Goal: Transaction & Acquisition: Purchase product/service

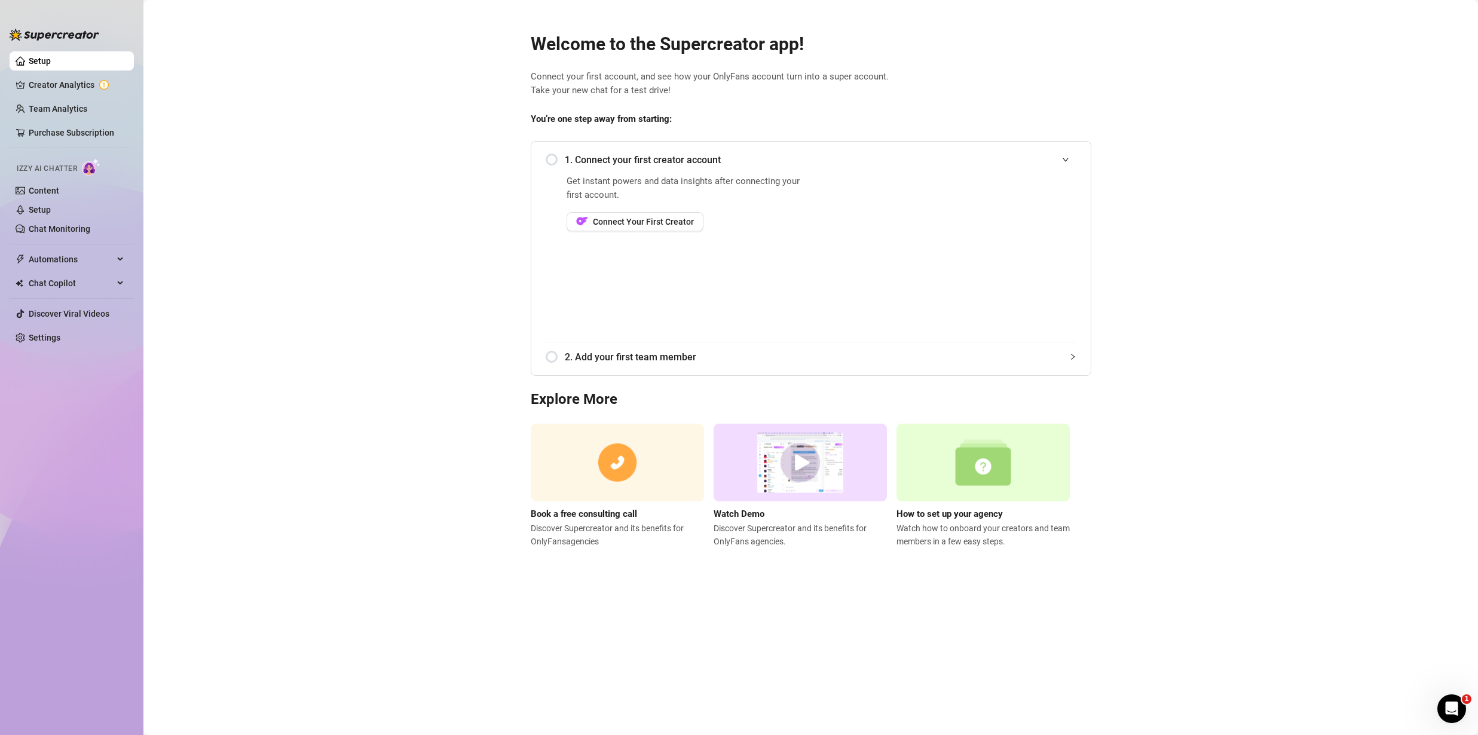
click at [836, 373] on div "1. Connect your first creator account Get instant powers and data insights afte…" at bounding box center [811, 258] width 560 height 235
click at [1069, 361] on div at bounding box center [1072, 356] width 7 height 13
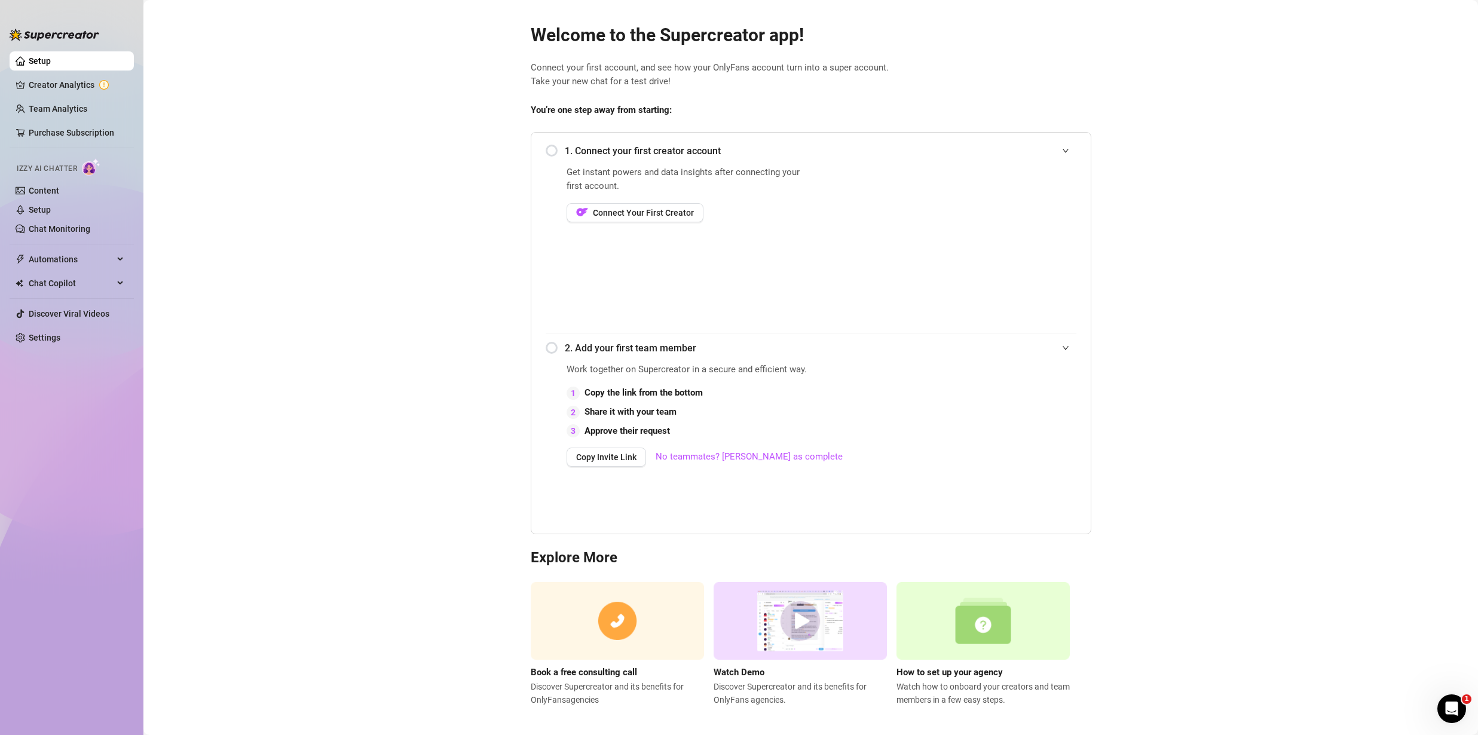
scroll to position [16, 0]
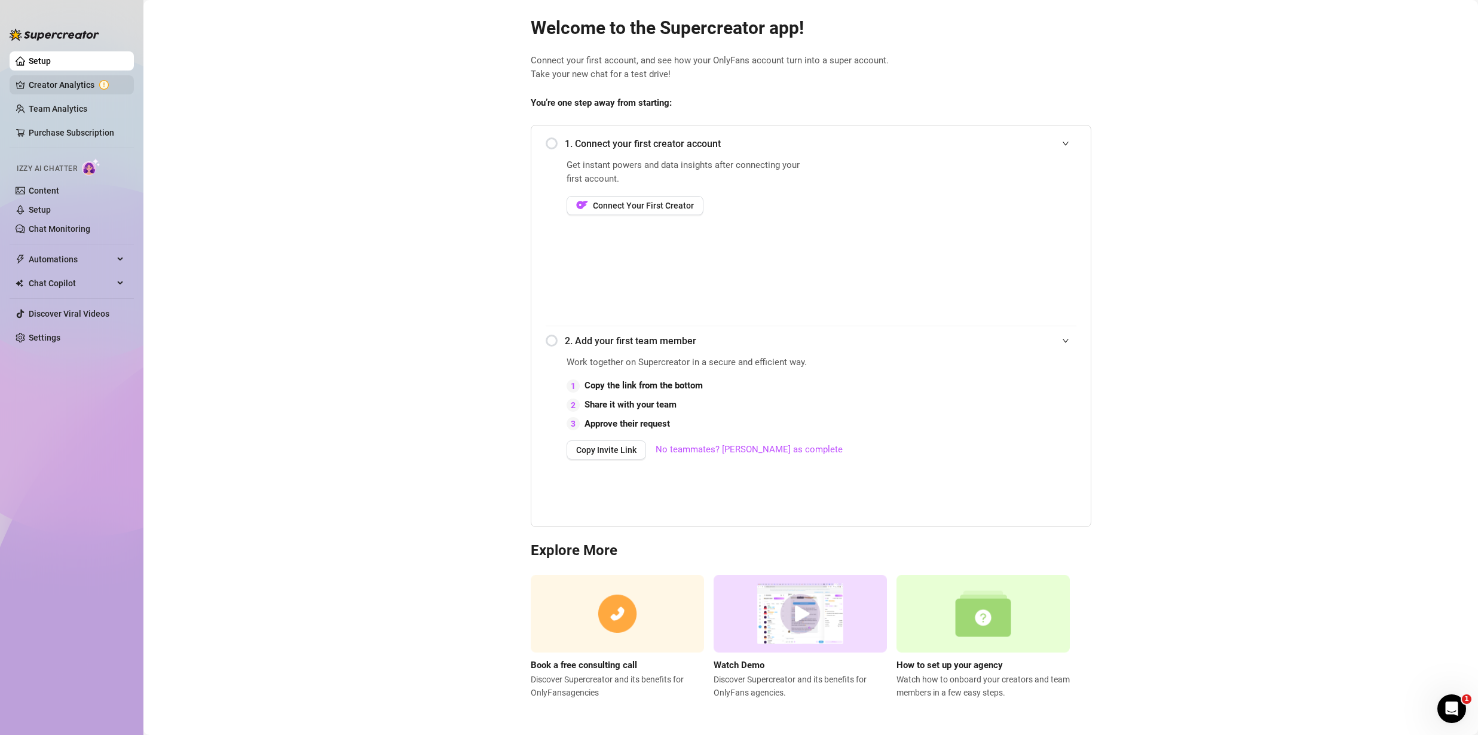
click at [47, 81] on link "Creator Analytics" at bounding box center [77, 84] width 96 height 19
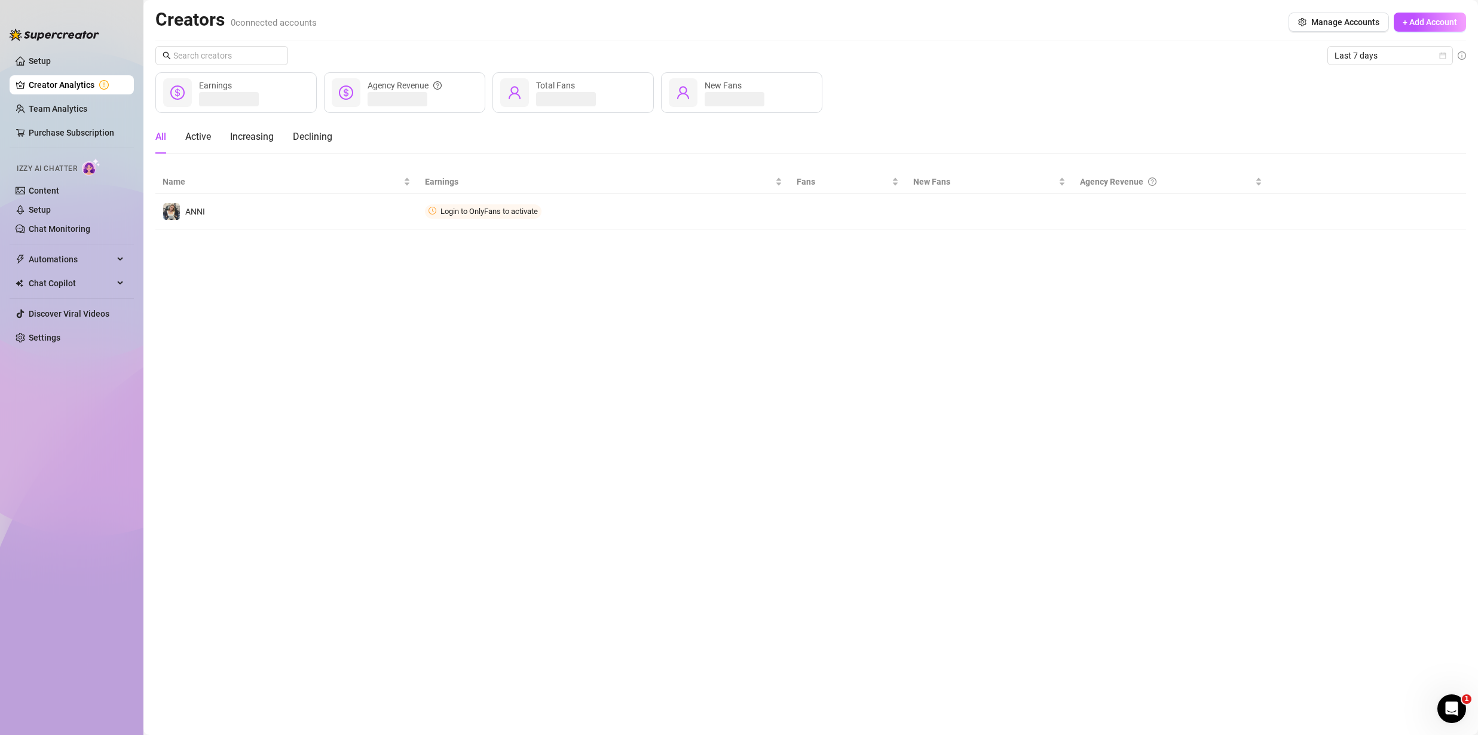
click at [54, 97] on ul "Setup Creator Analytics Team Analytics Purchase Subscription Izzy AI Chatter Co…" at bounding box center [72, 383] width 124 height 673
click at [54, 111] on link "Team Analytics" at bounding box center [58, 109] width 59 height 10
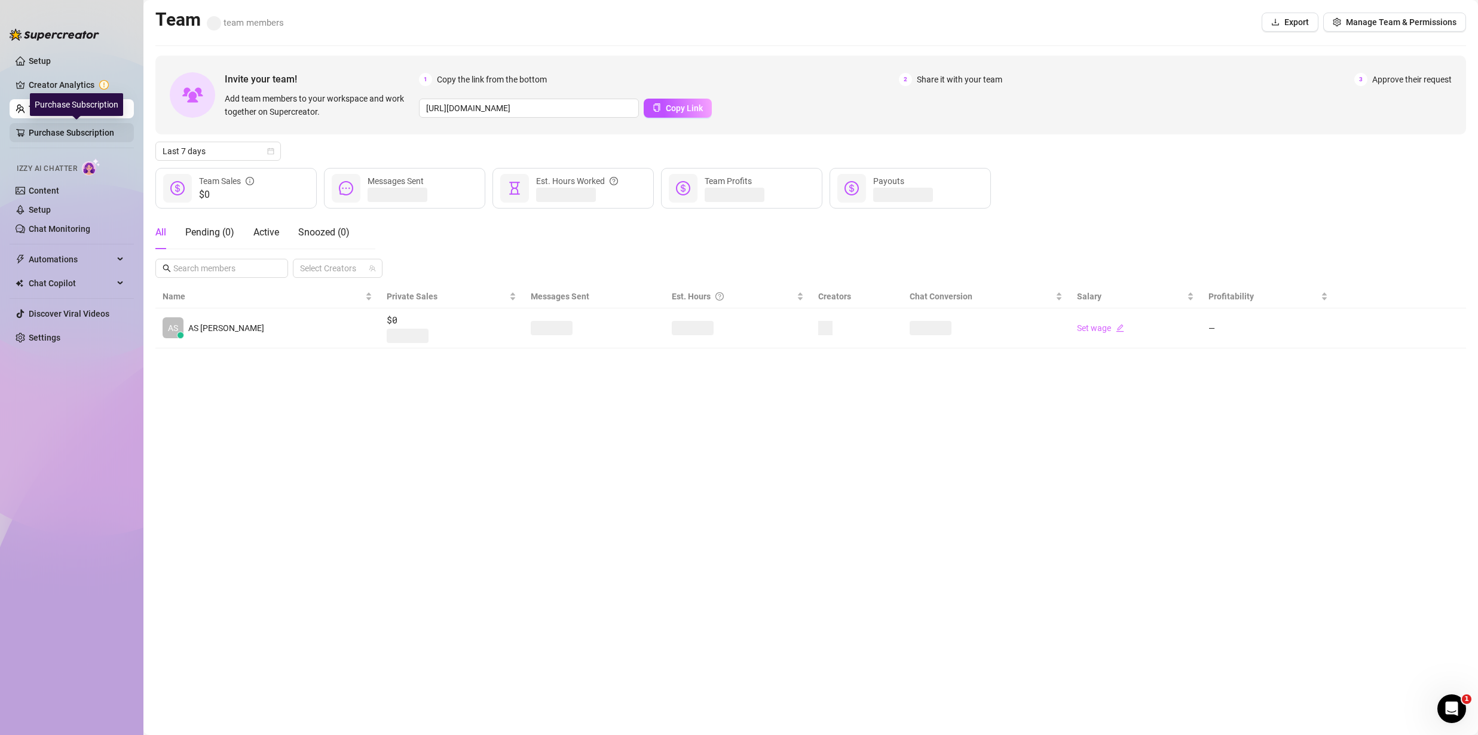
click at [46, 133] on link "Purchase Subscription" at bounding box center [77, 132] width 96 height 19
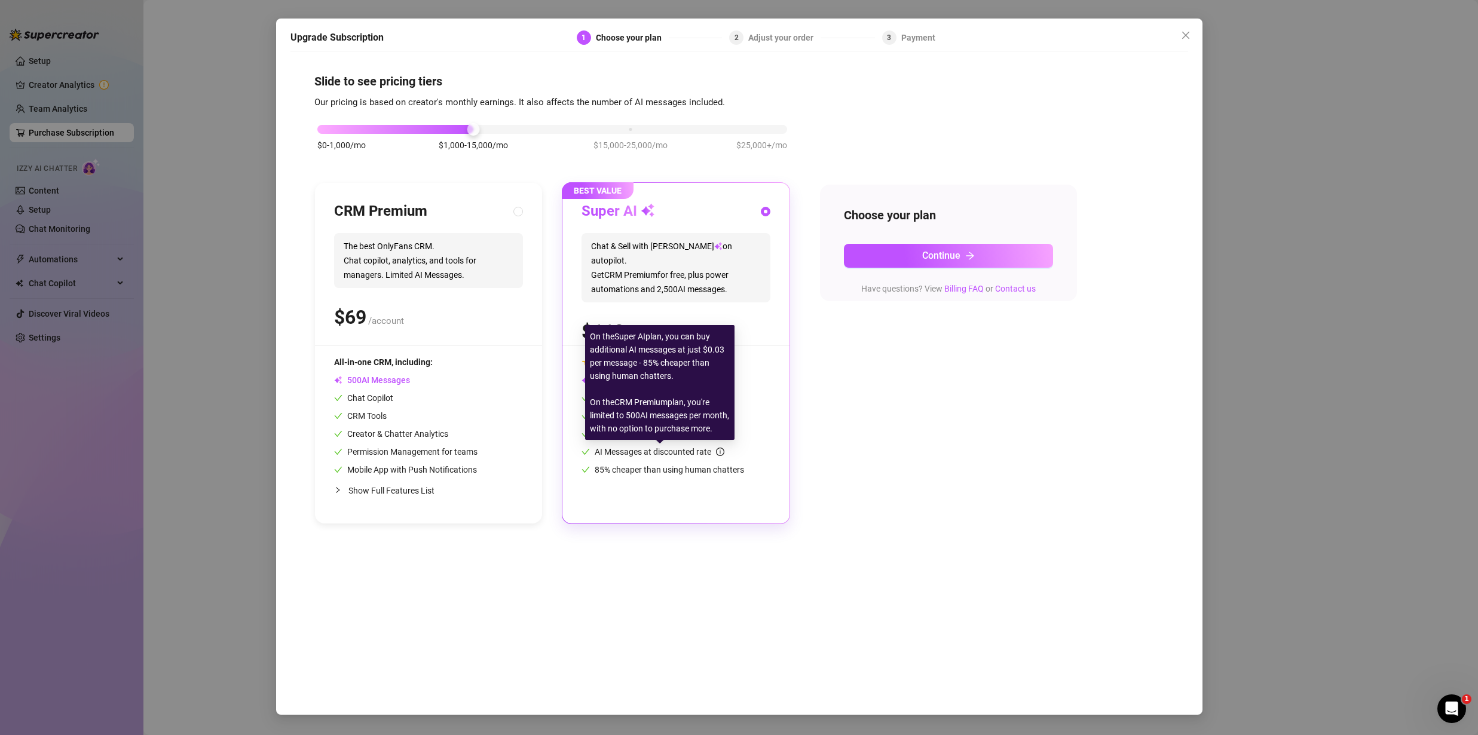
click at [666, 451] on span "AI Messages at discounted rate" at bounding box center [659, 452] width 130 height 10
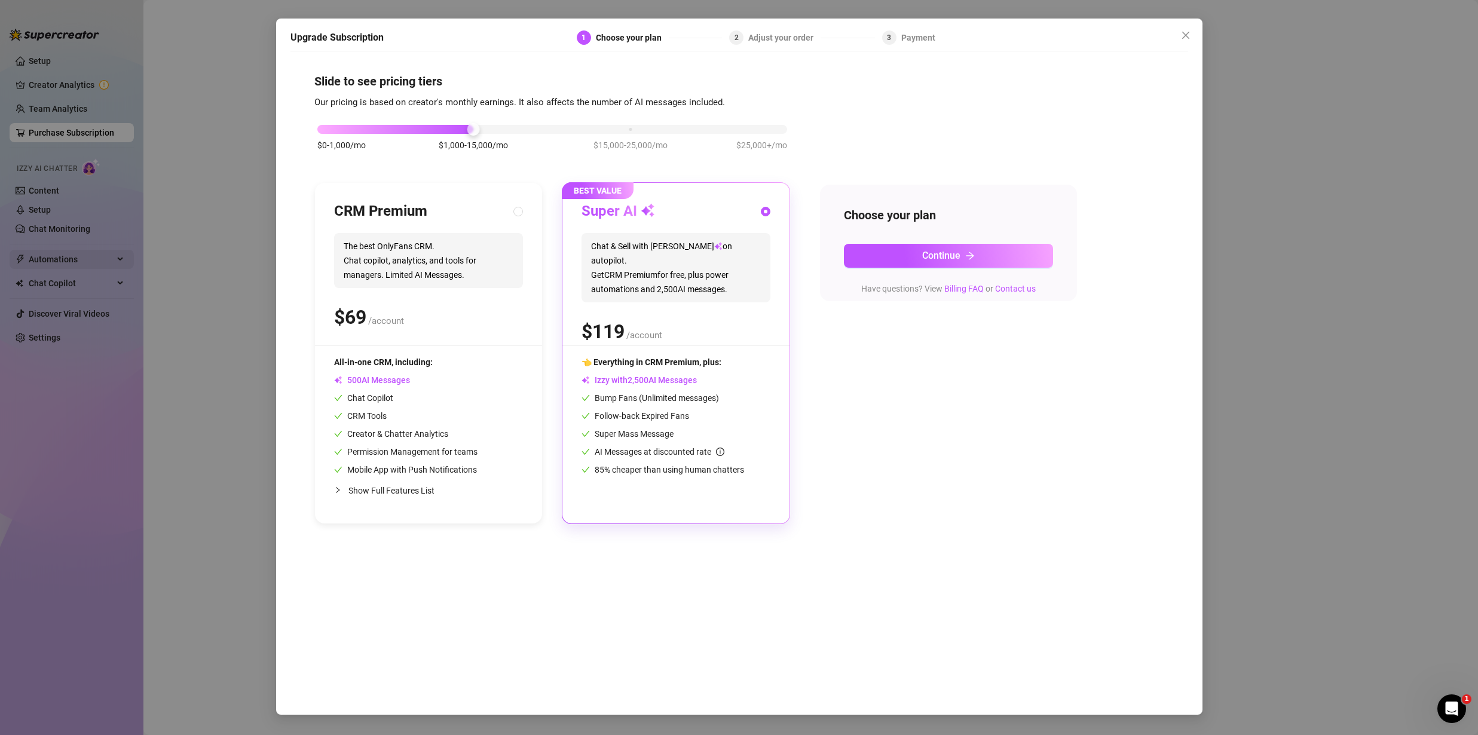
drag, startPoint x: 195, startPoint y: 361, endPoint x: 91, endPoint y: 255, distance: 148.7
click at [195, 361] on div "Upgrade Subscription 1 Choose your plan 2 Adjust your order 3 Payment Slide to …" at bounding box center [739, 367] width 1478 height 735
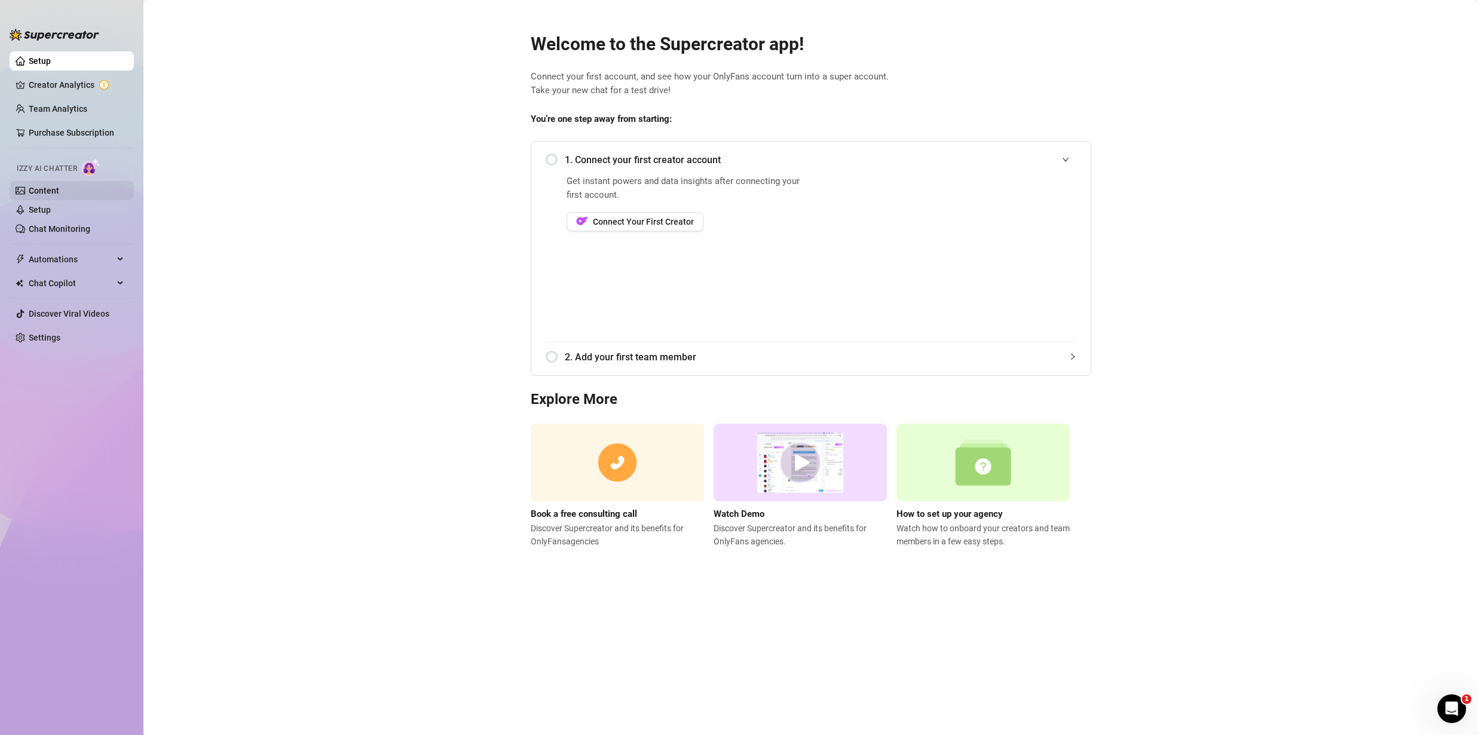
click at [41, 192] on link "Content" at bounding box center [44, 191] width 30 height 10
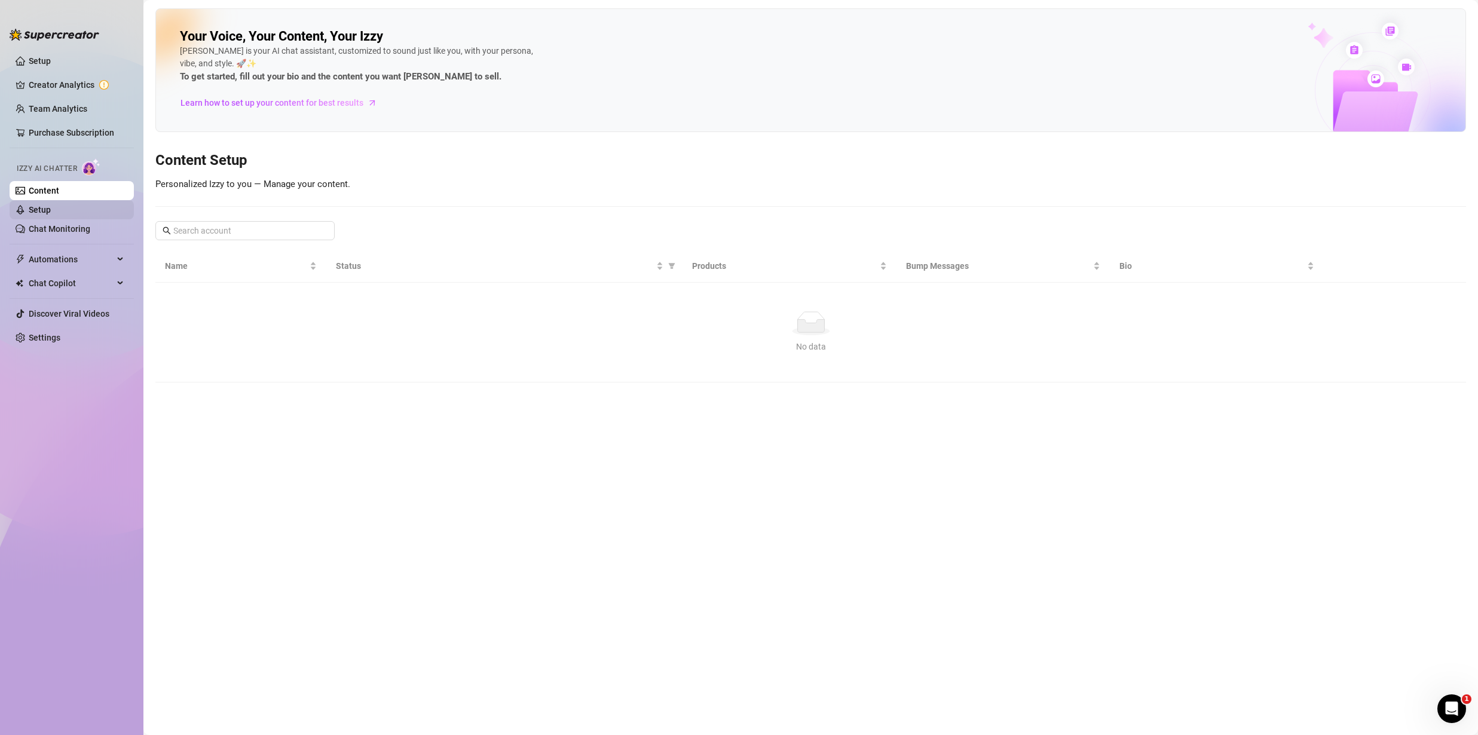
click at [51, 214] on link "Setup" at bounding box center [40, 210] width 22 height 10
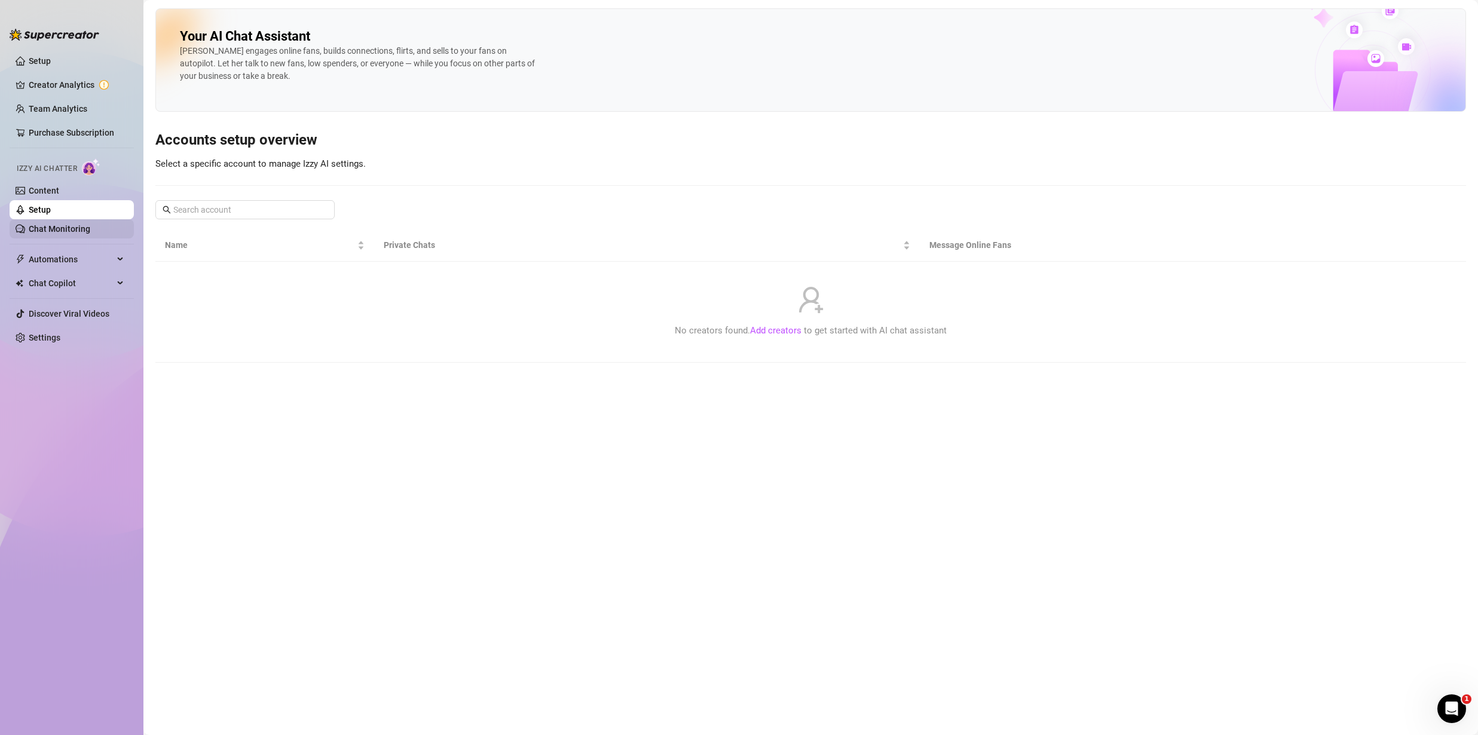
click at [63, 228] on link "Chat Monitoring" at bounding box center [60, 229] width 62 height 10
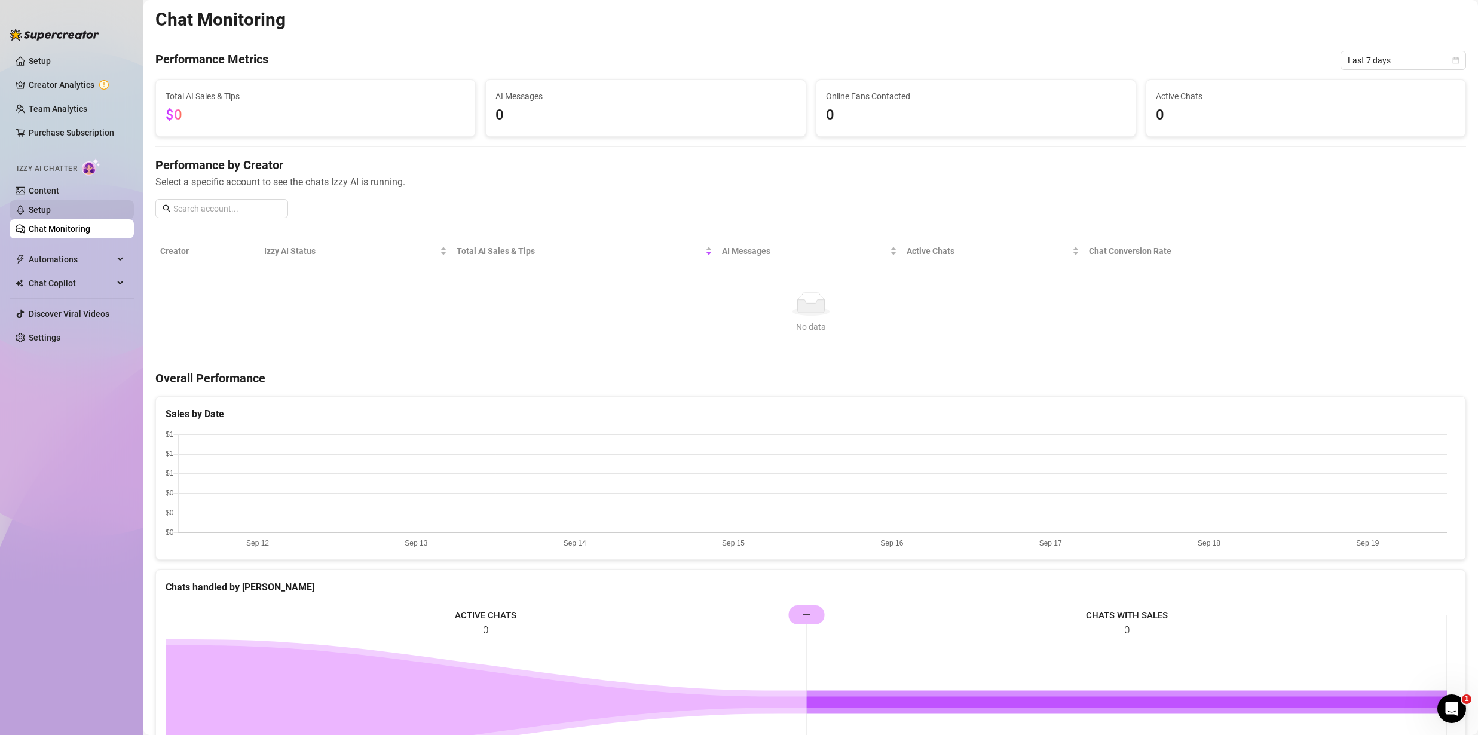
click at [51, 211] on link "Setup" at bounding box center [40, 210] width 22 height 10
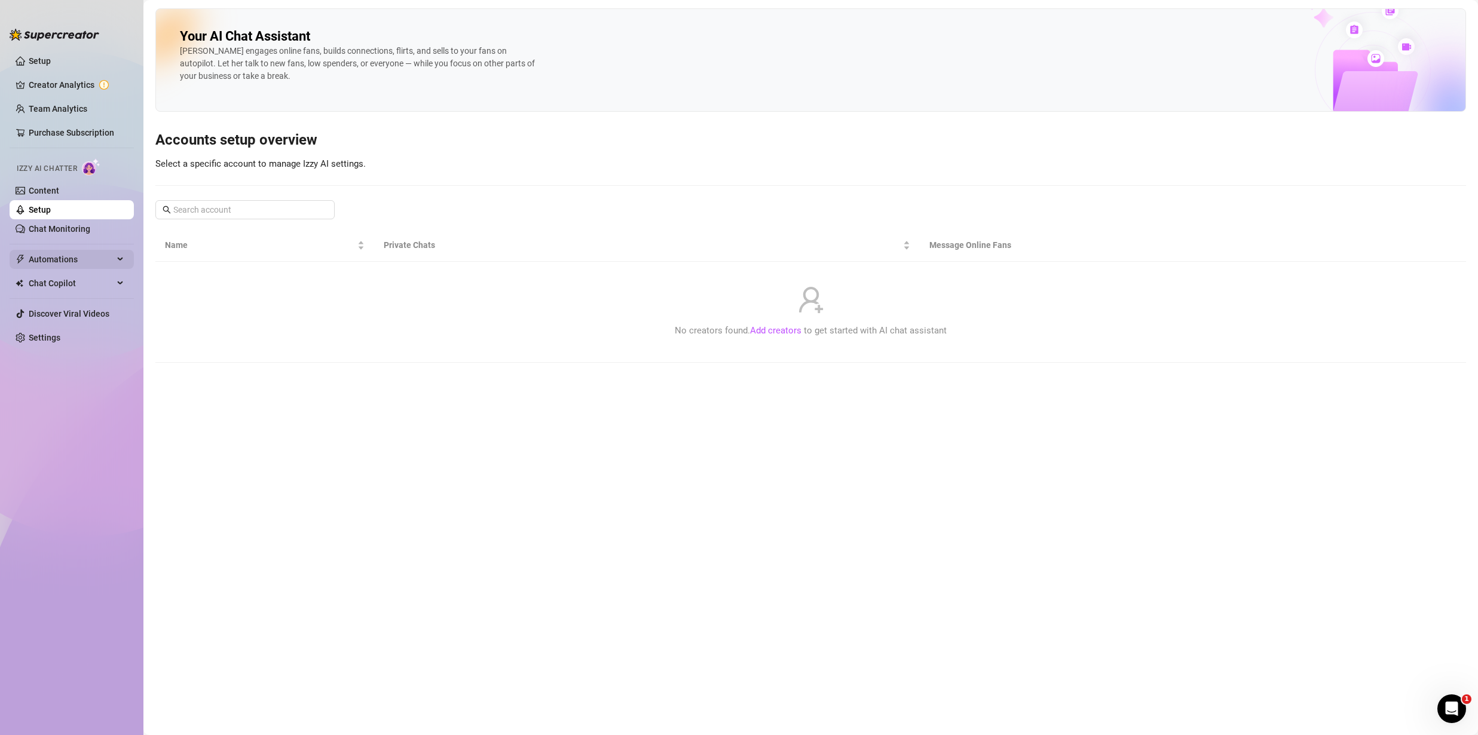
click at [53, 262] on span "Automations" at bounding box center [71, 259] width 85 height 19
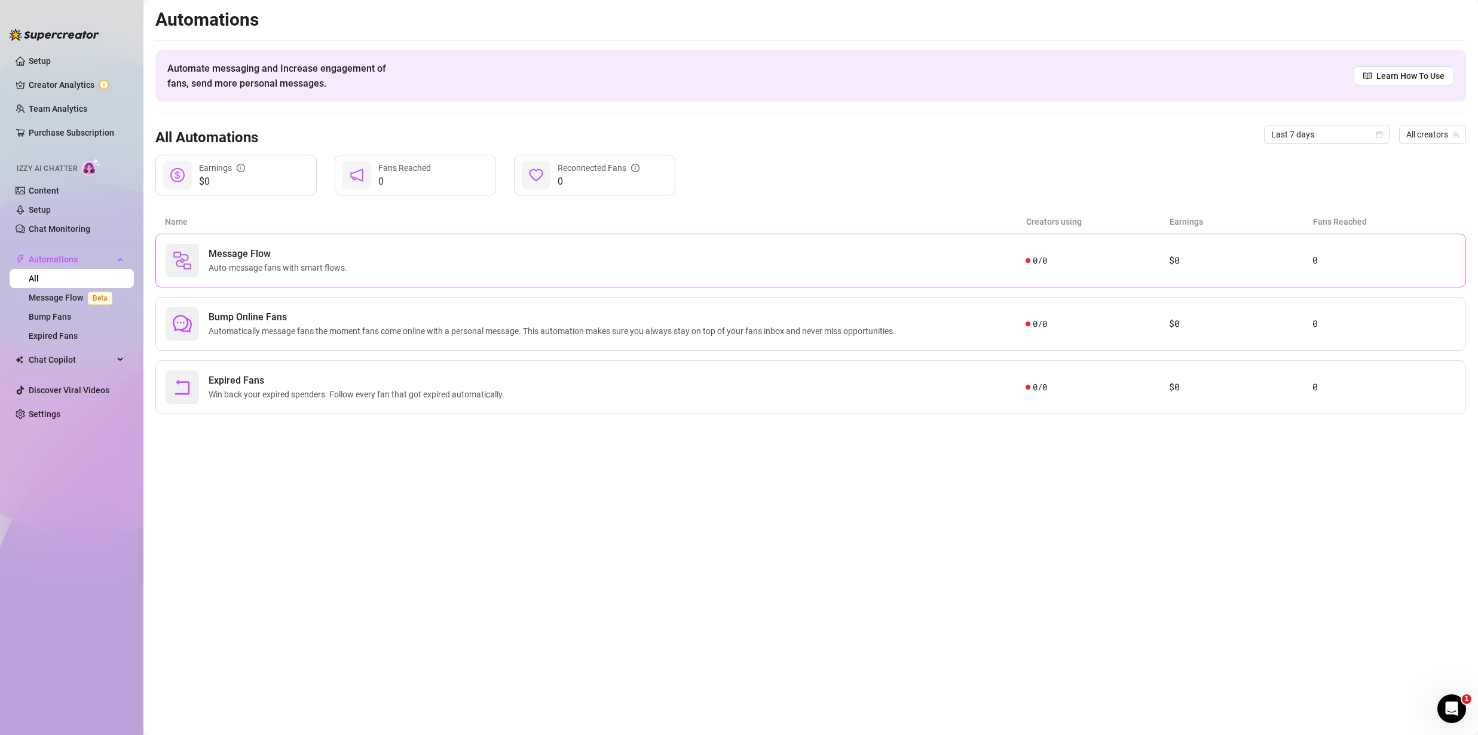
click at [875, 255] on div "Message Flow Auto-message fans with smart flows." at bounding box center [596, 260] width 860 height 33
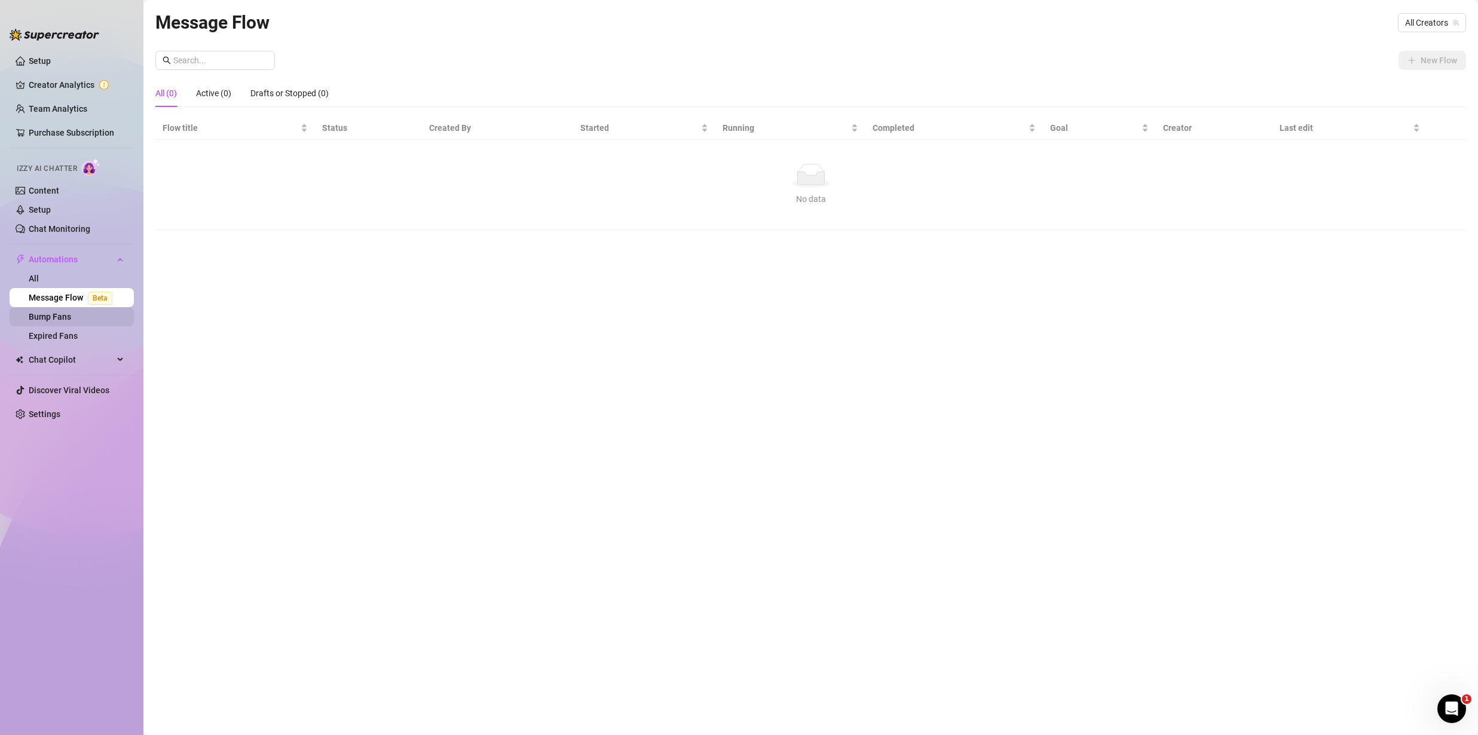
click at [71, 319] on link "Bump Fans" at bounding box center [50, 317] width 42 height 10
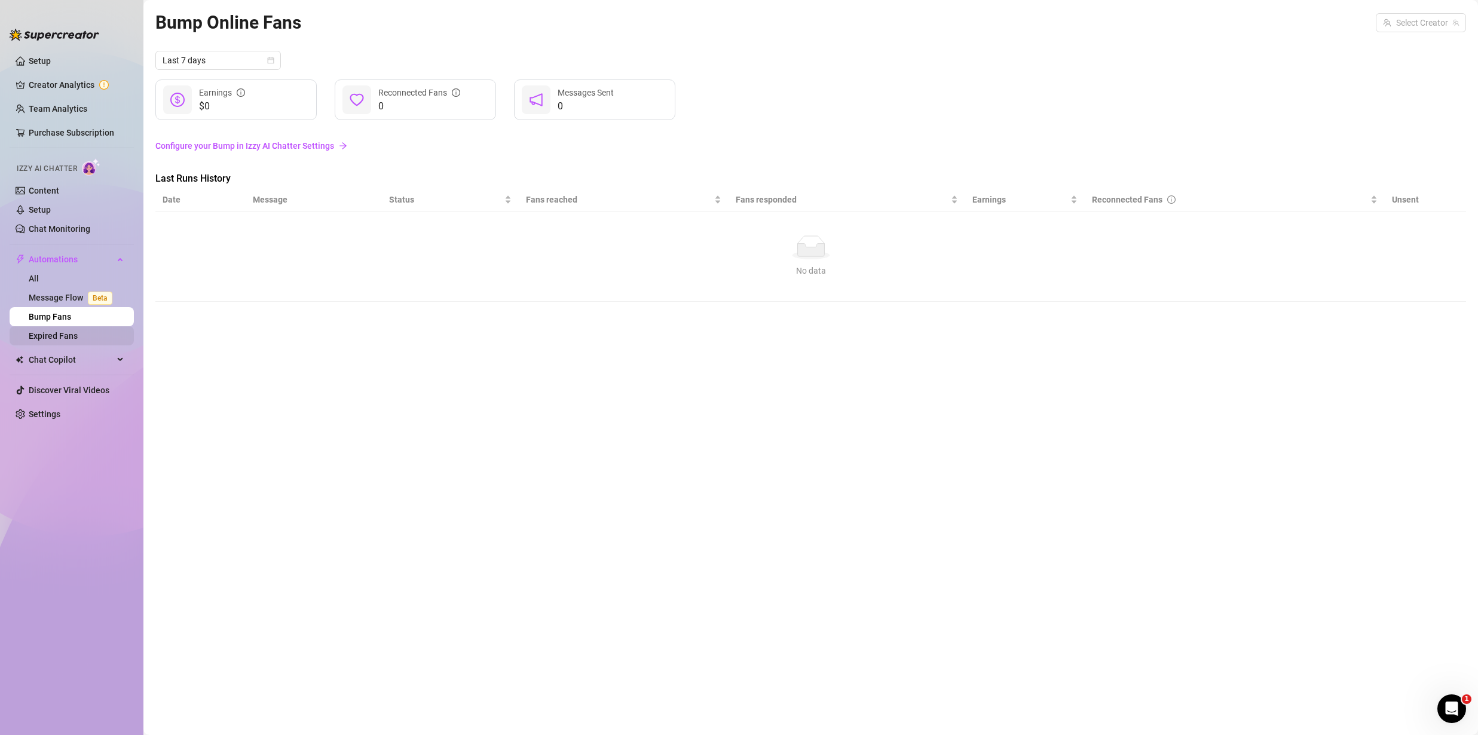
click at [78, 334] on link "Expired Fans" at bounding box center [53, 336] width 49 height 10
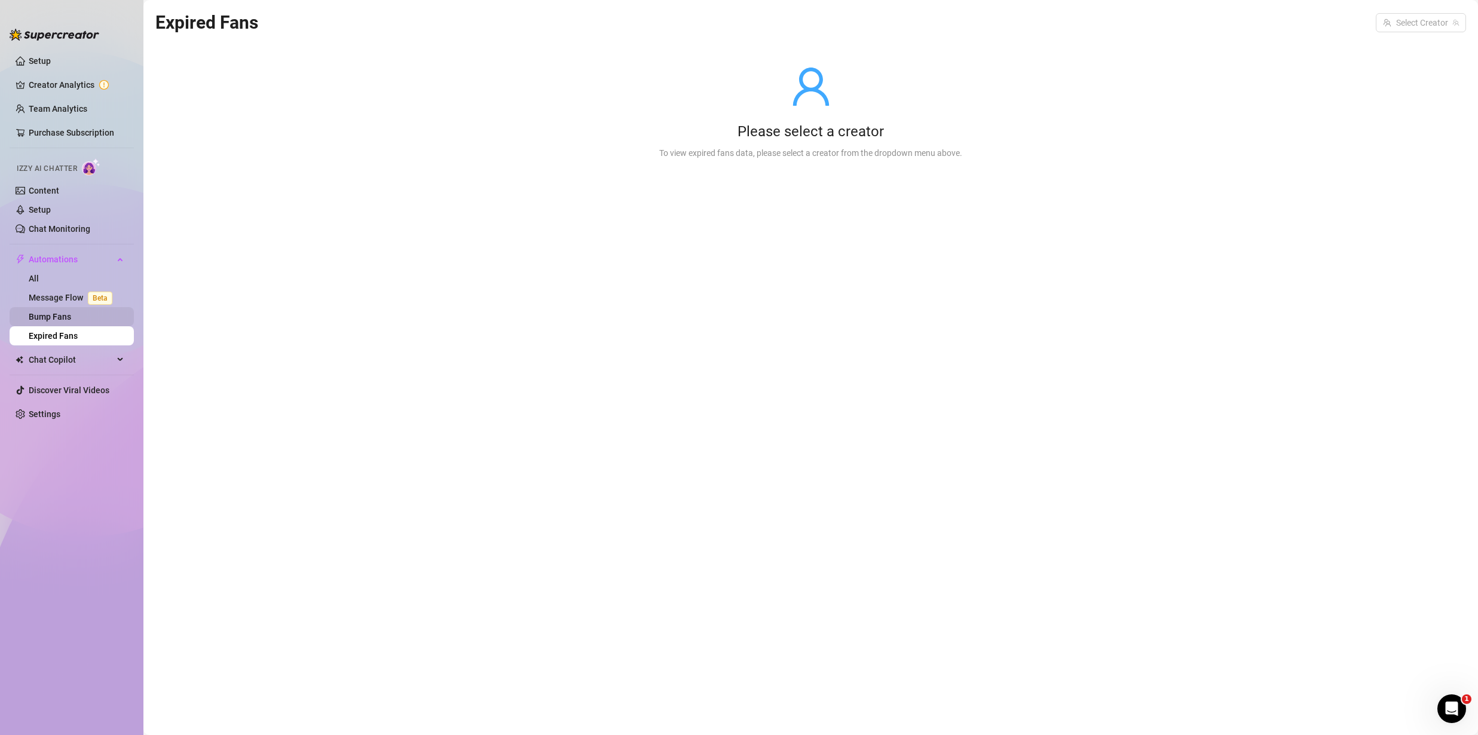
click at [71, 313] on link "Bump Fans" at bounding box center [50, 317] width 42 height 10
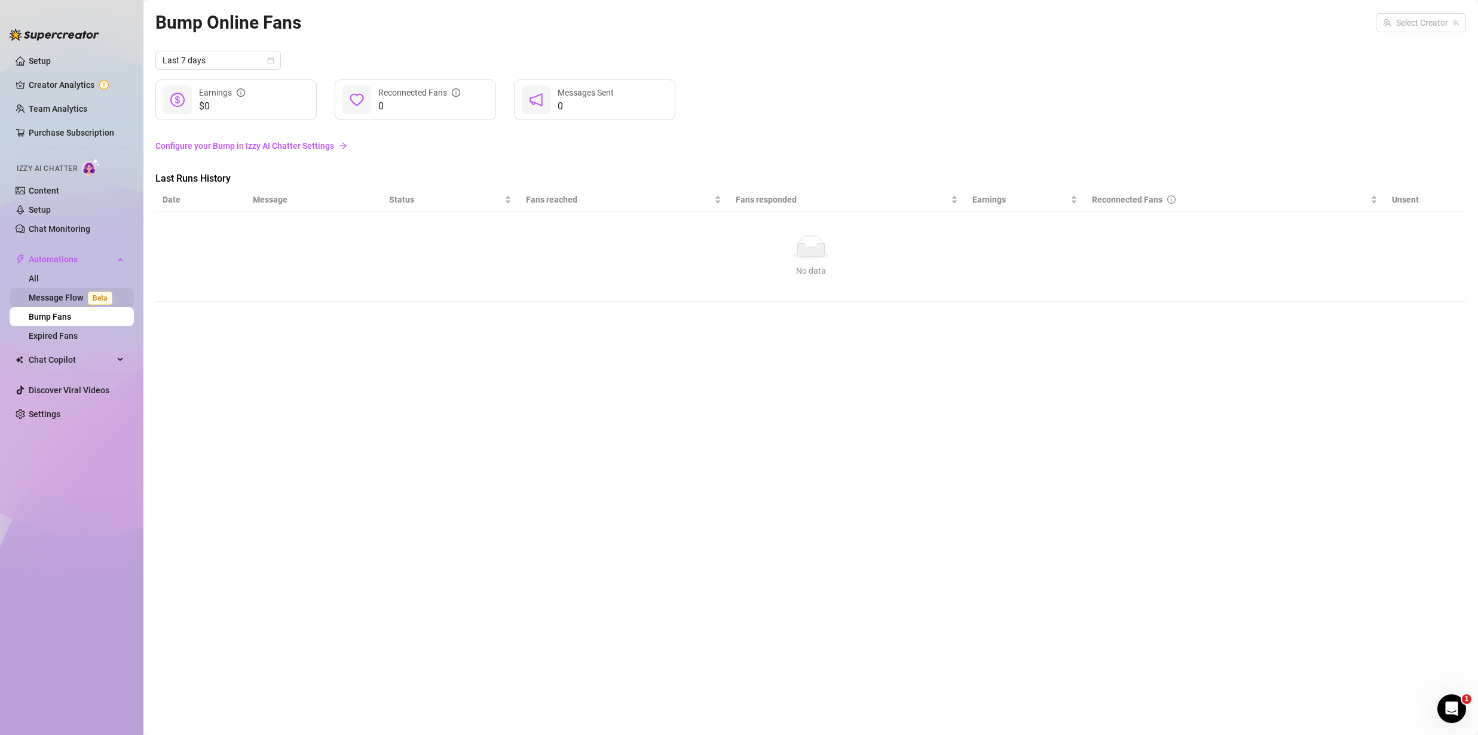
click at [70, 298] on link "Message Flow Beta" at bounding box center [73, 298] width 88 height 10
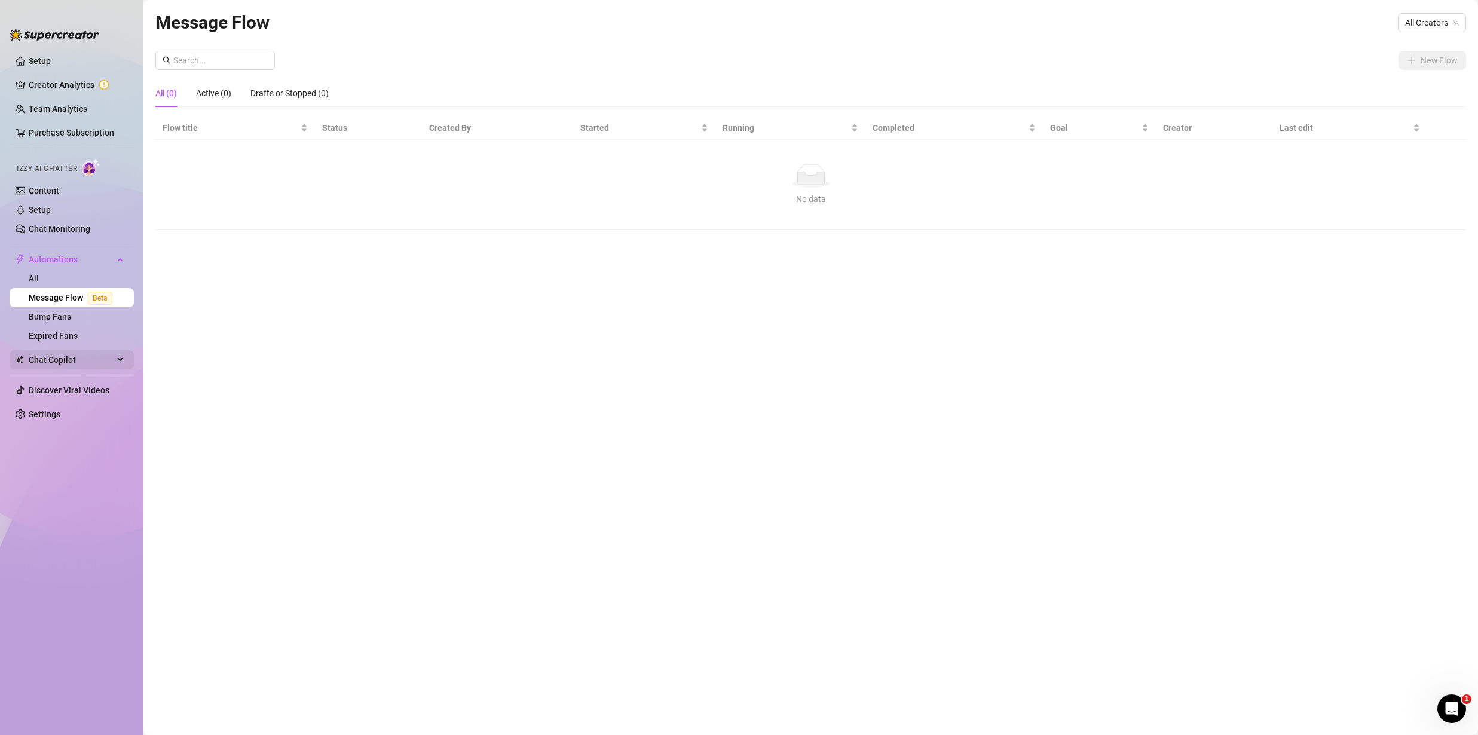
click at [80, 360] on span "Chat Copilot" at bounding box center [71, 359] width 85 height 19
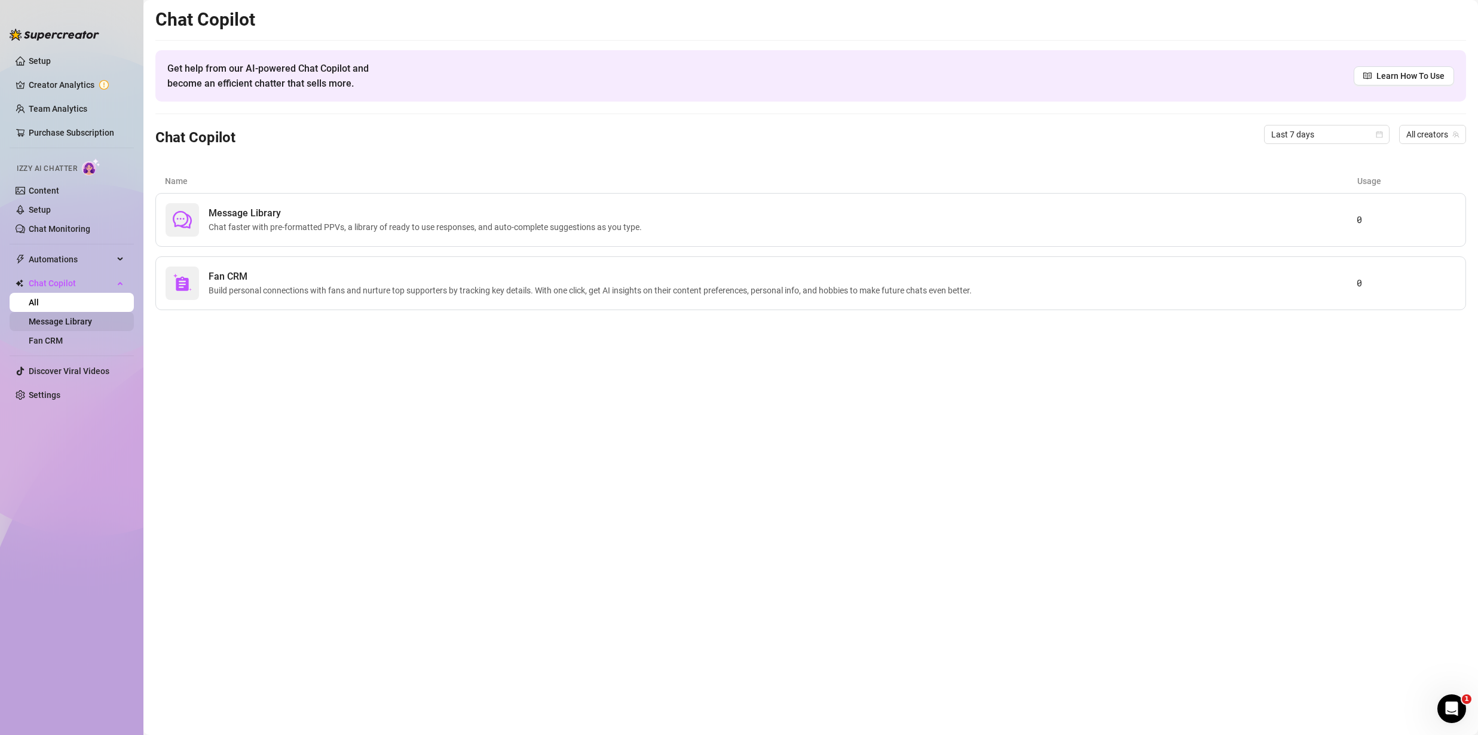
click at [68, 322] on link "Message Library" at bounding box center [60, 322] width 63 height 10
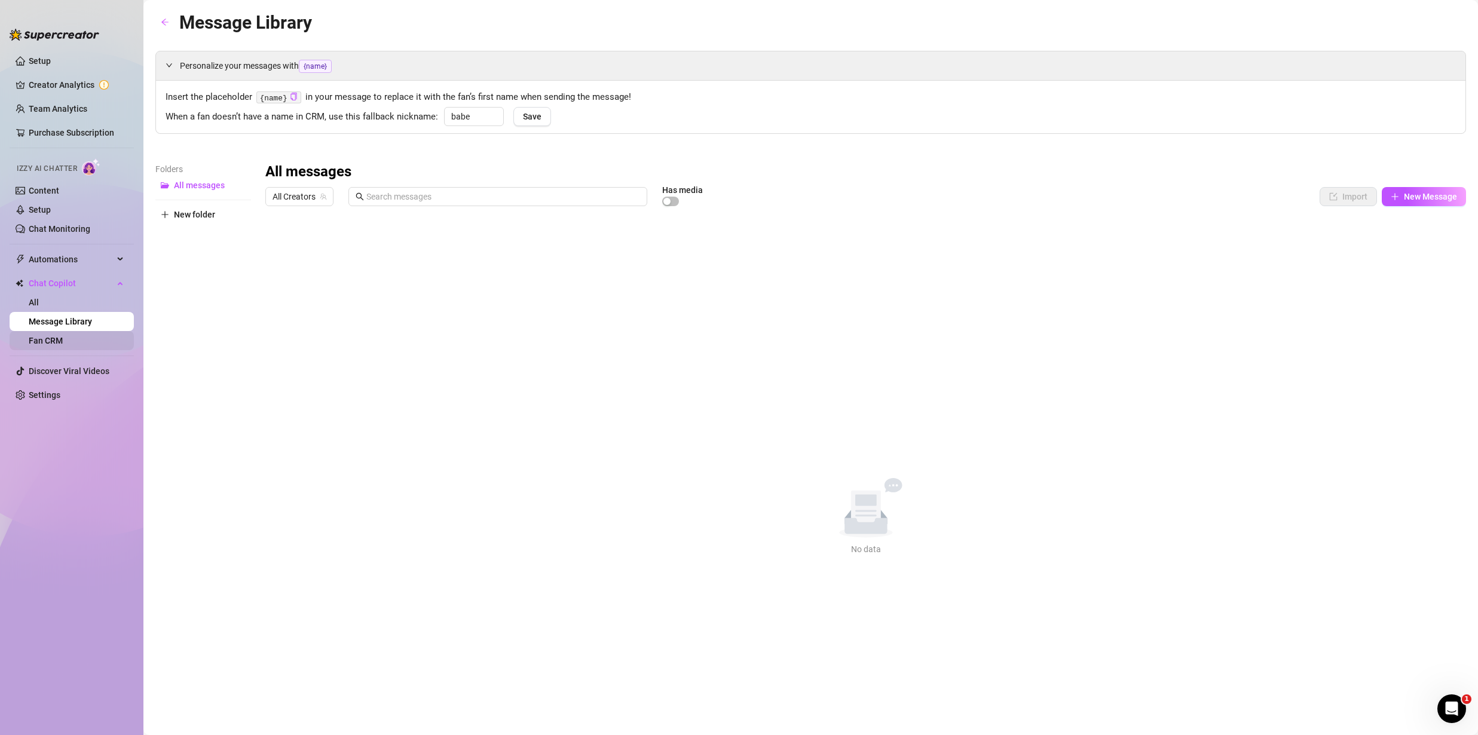
click at [63, 338] on link "Fan CRM" at bounding box center [46, 341] width 34 height 10
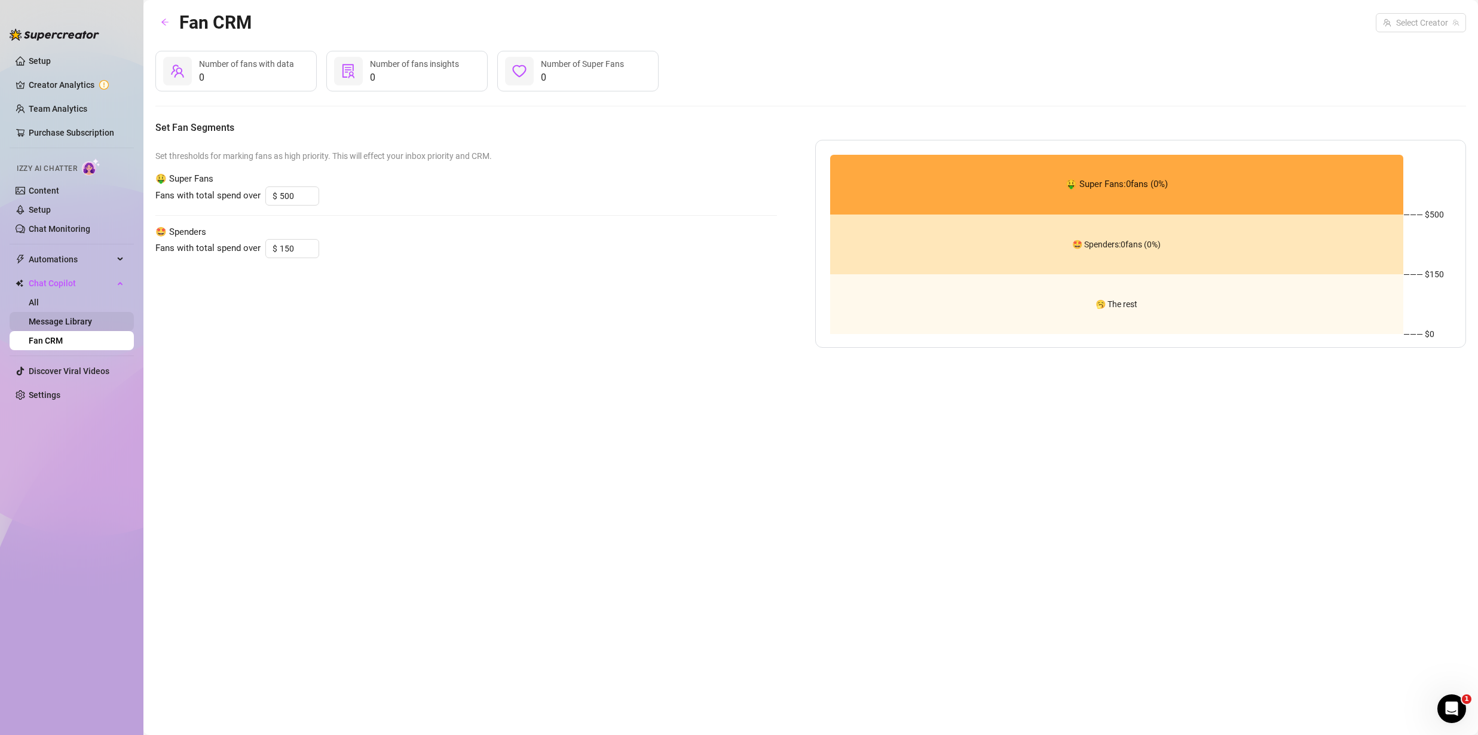
click at [77, 326] on link "Message Library" at bounding box center [60, 322] width 63 height 10
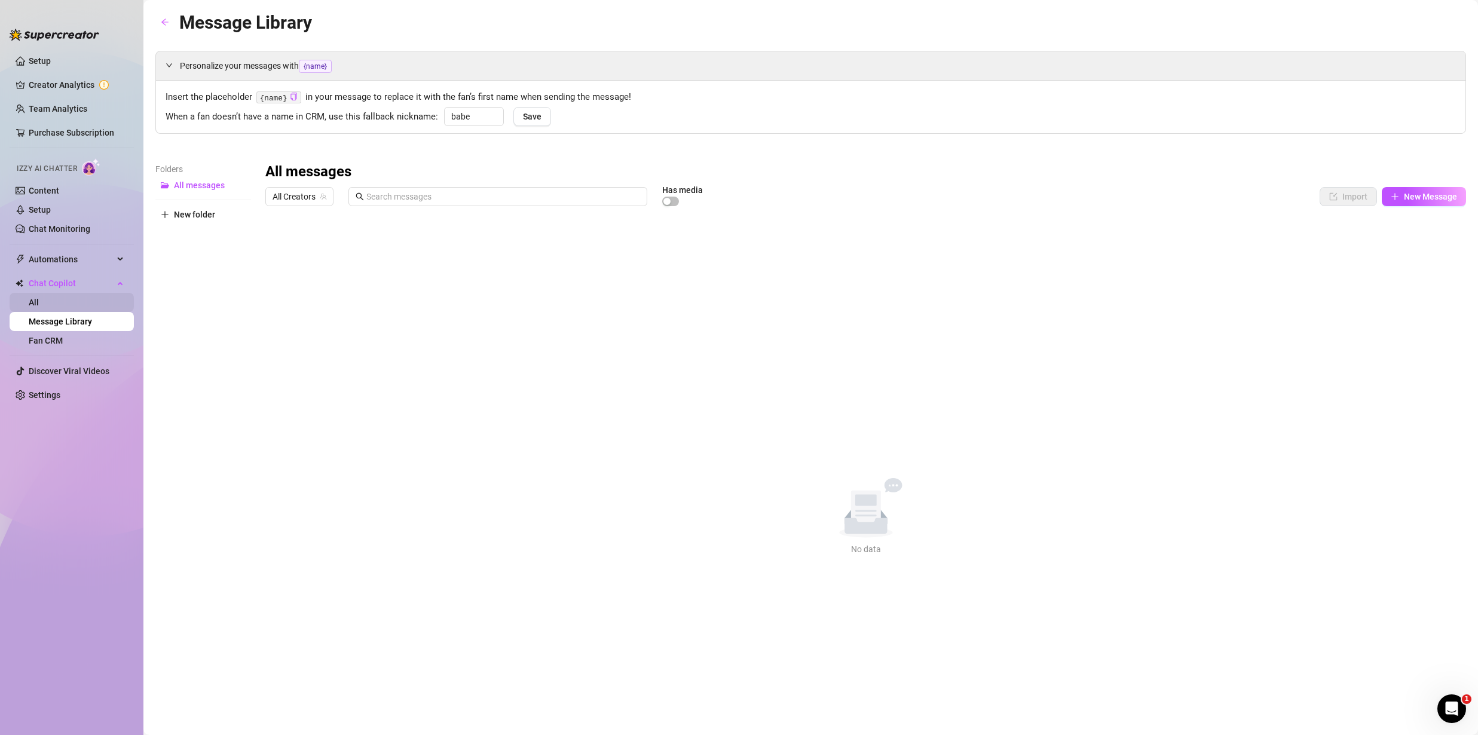
click at [39, 299] on link "All" at bounding box center [34, 303] width 10 height 10
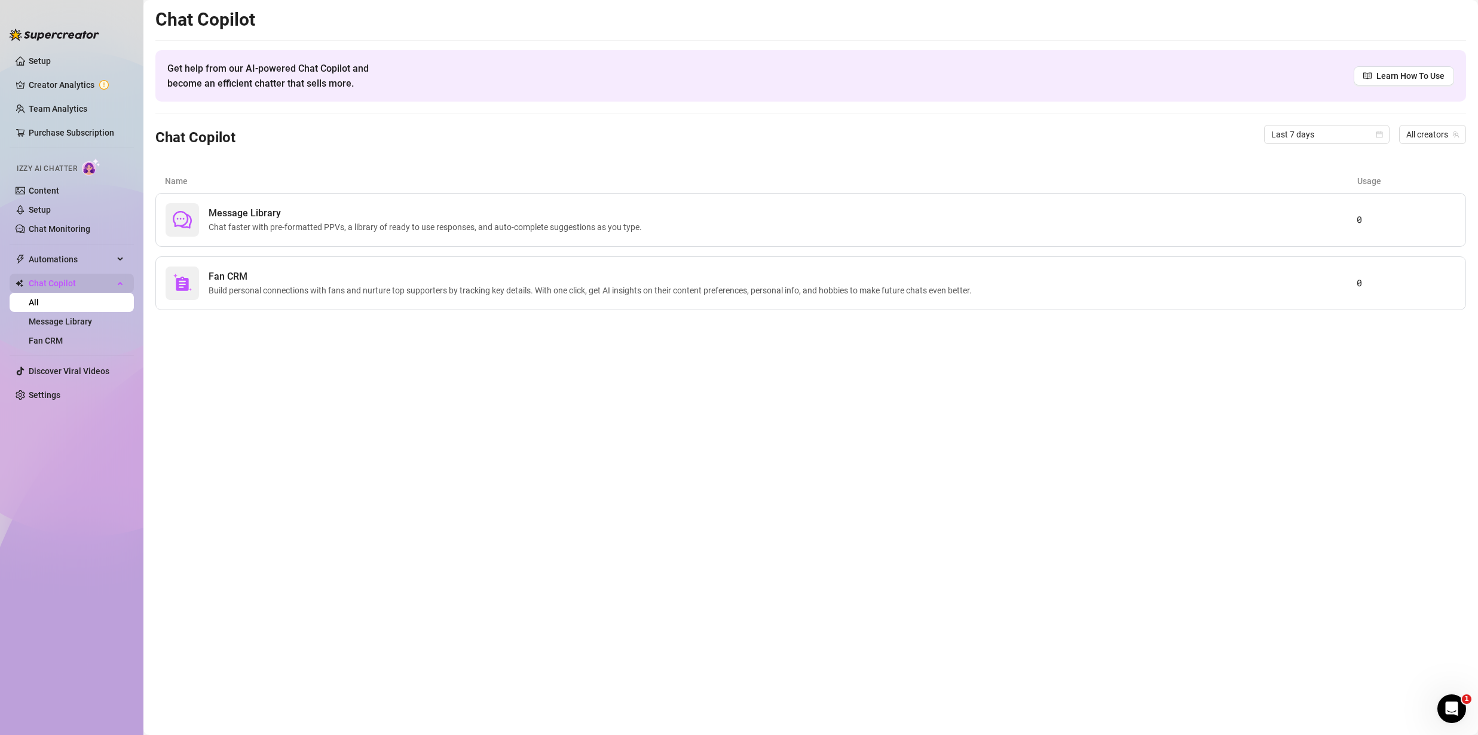
click at [54, 278] on span "Chat Copilot" at bounding box center [71, 283] width 85 height 19
click at [84, 266] on span "Automations" at bounding box center [71, 259] width 85 height 19
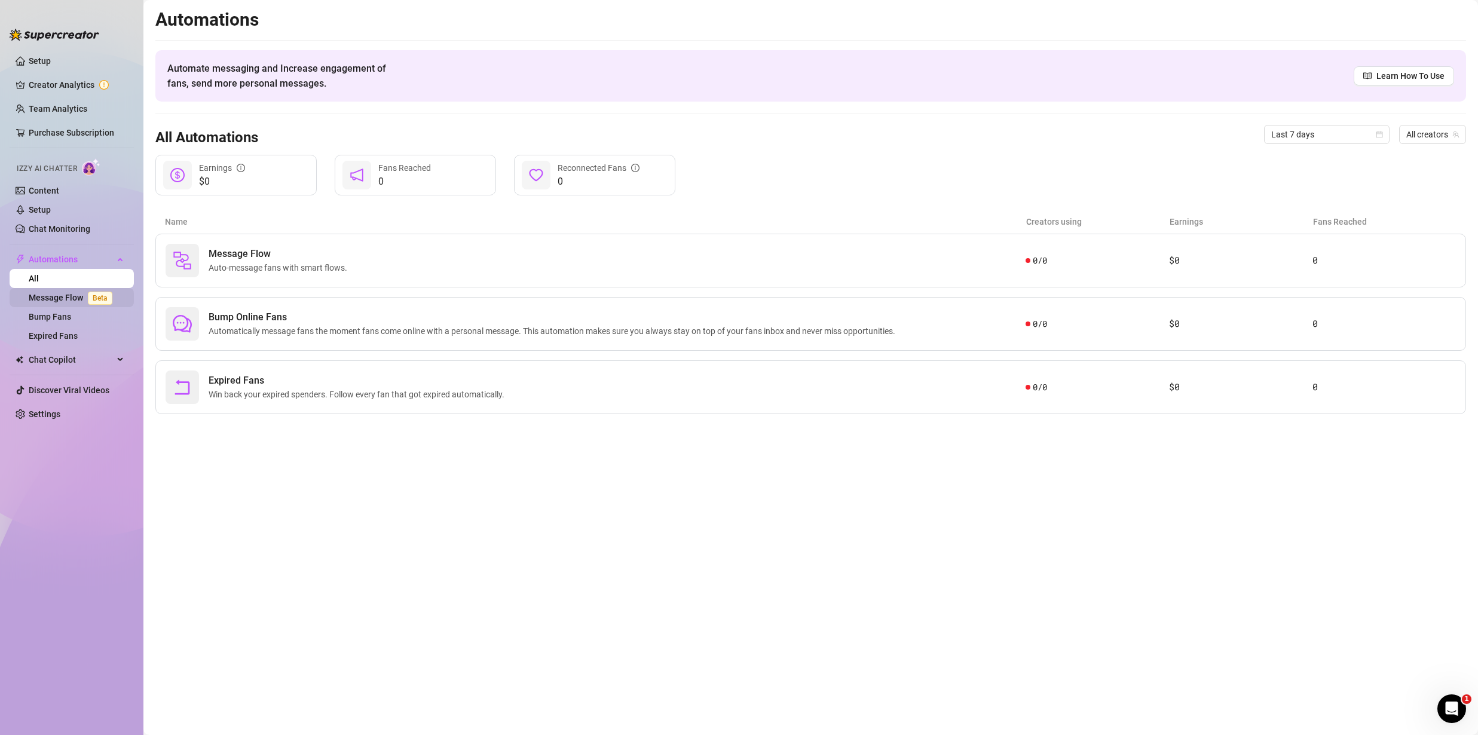
click at [62, 302] on link "Message Flow Beta" at bounding box center [73, 298] width 88 height 10
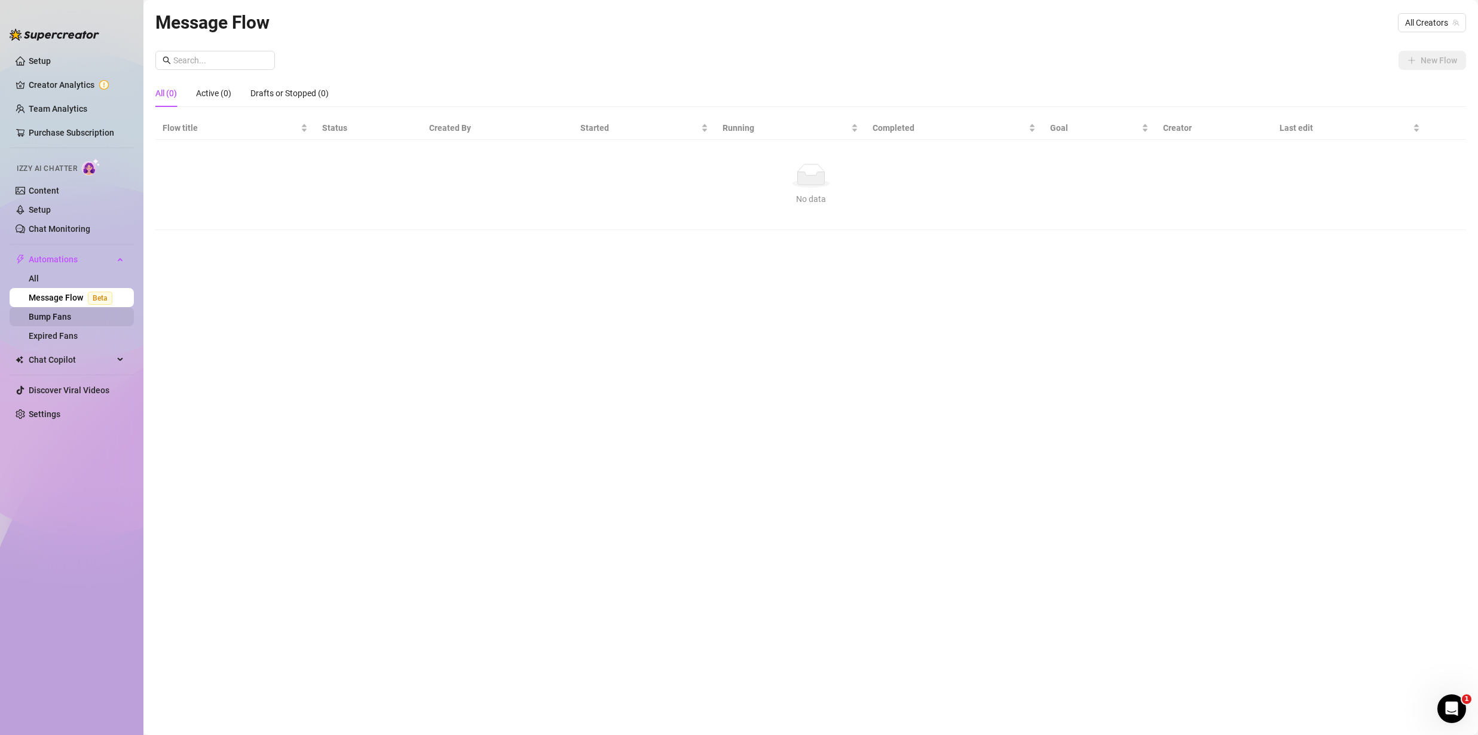
click at [56, 316] on link "Bump Fans" at bounding box center [50, 317] width 42 height 10
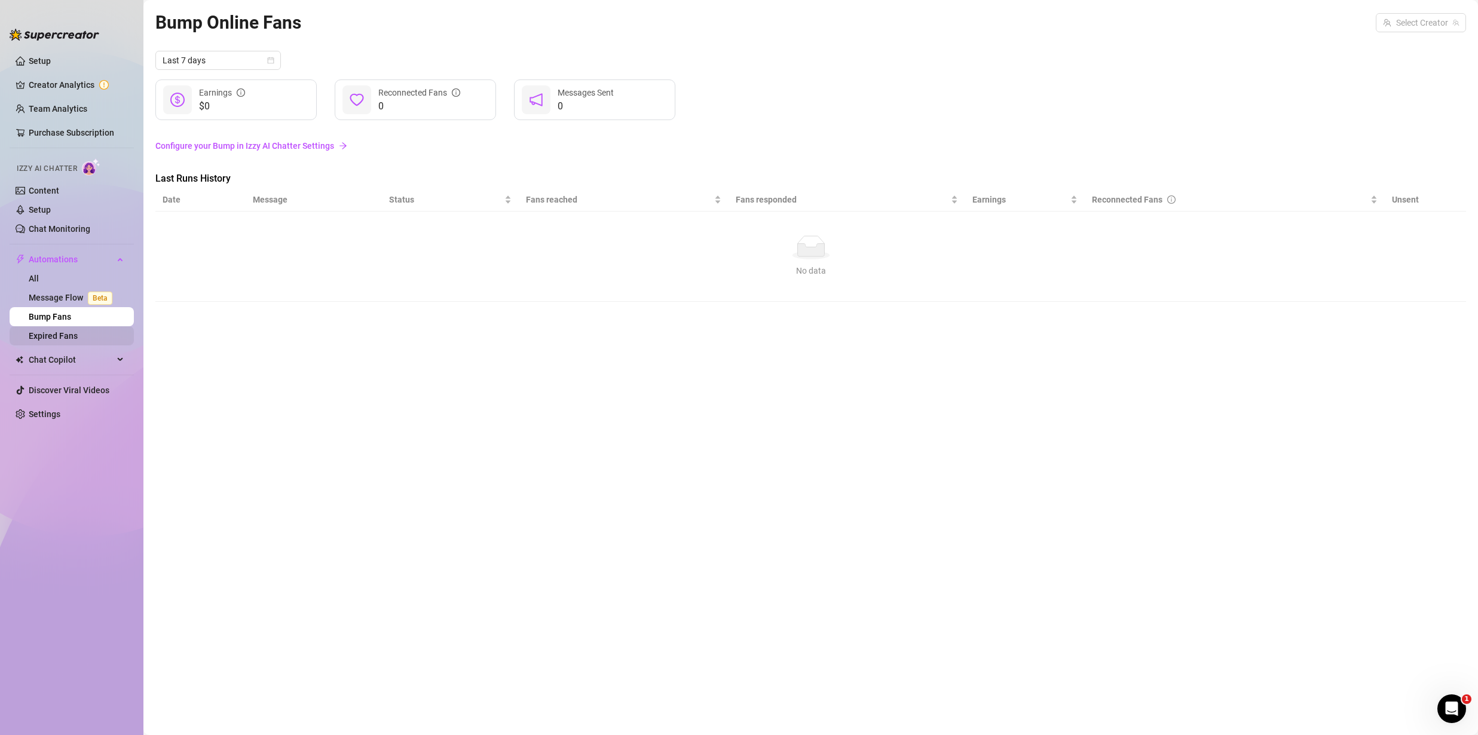
click at [56, 333] on link "Expired Fans" at bounding box center [53, 336] width 49 height 10
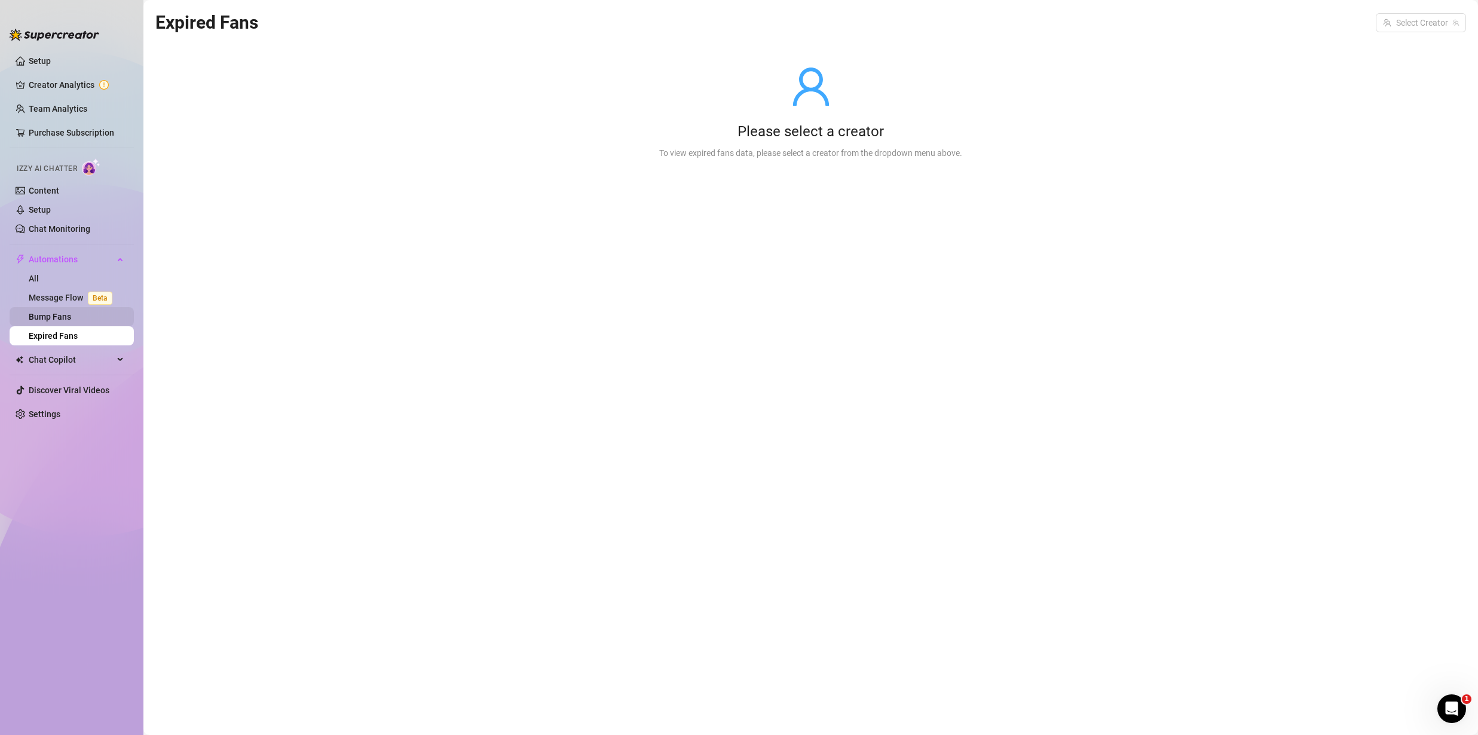
click at [59, 321] on link "Bump Fans" at bounding box center [50, 317] width 42 height 10
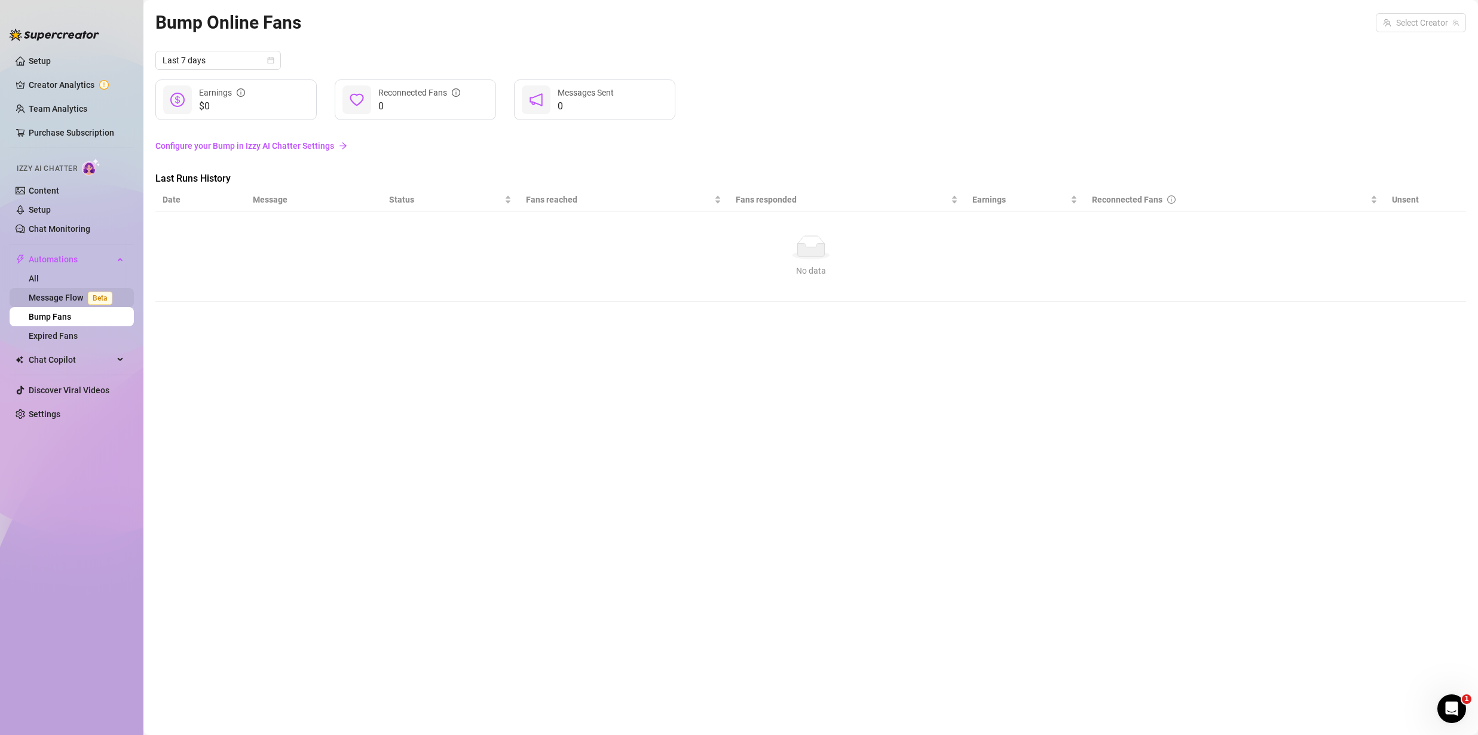
click at [59, 300] on link "Message Flow Beta" at bounding box center [73, 298] width 88 height 10
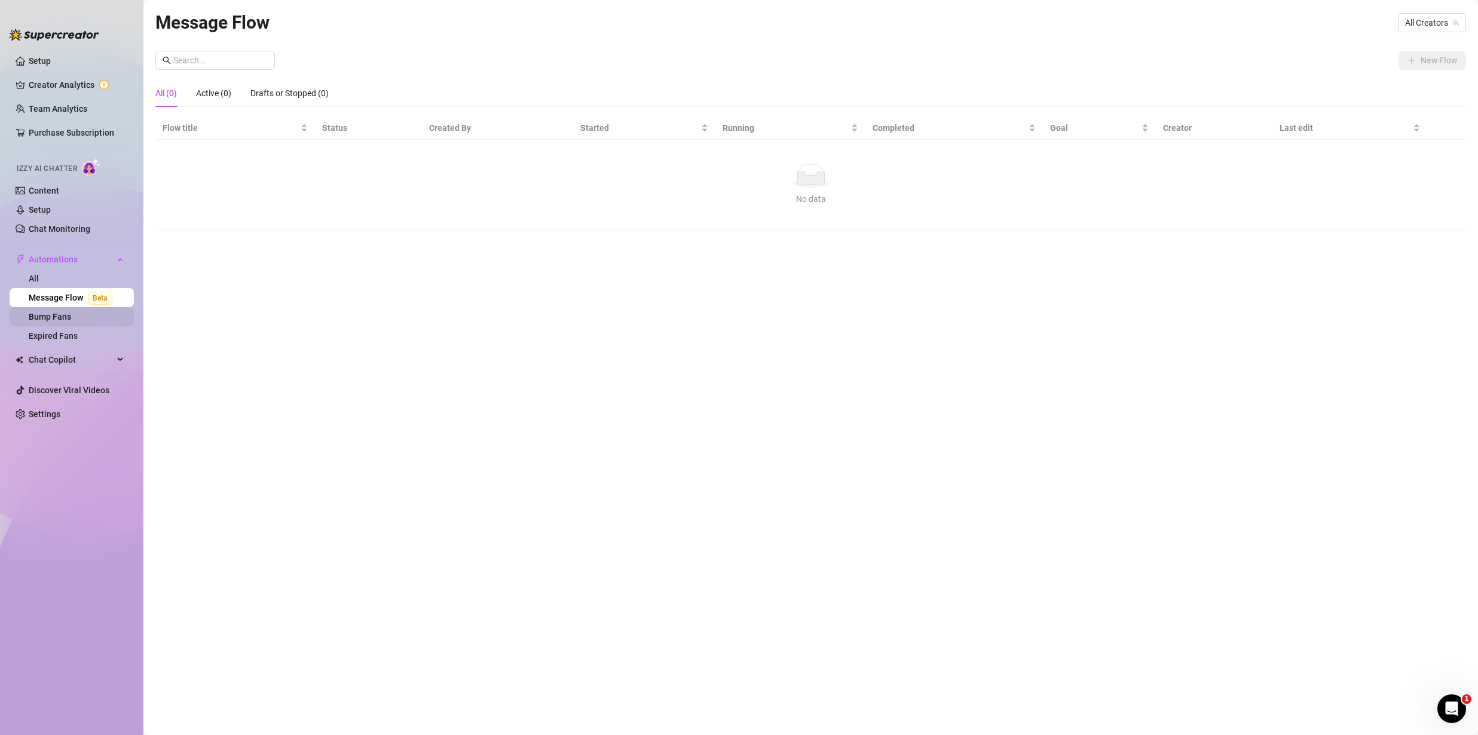
click at [58, 314] on link "Bump Fans" at bounding box center [50, 317] width 42 height 10
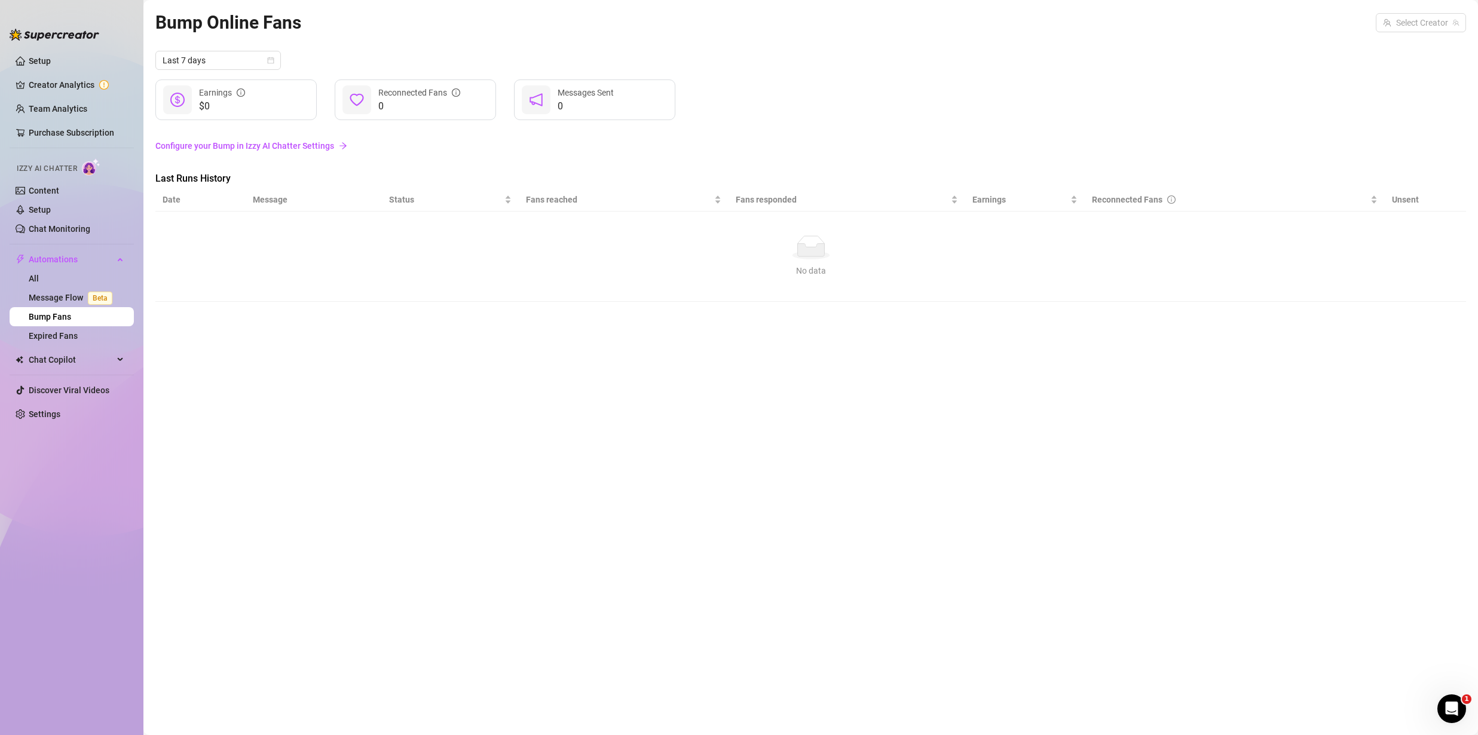
click at [271, 146] on link "Configure your Bump in Izzy AI Chatter Settings" at bounding box center [810, 145] width 1310 height 13
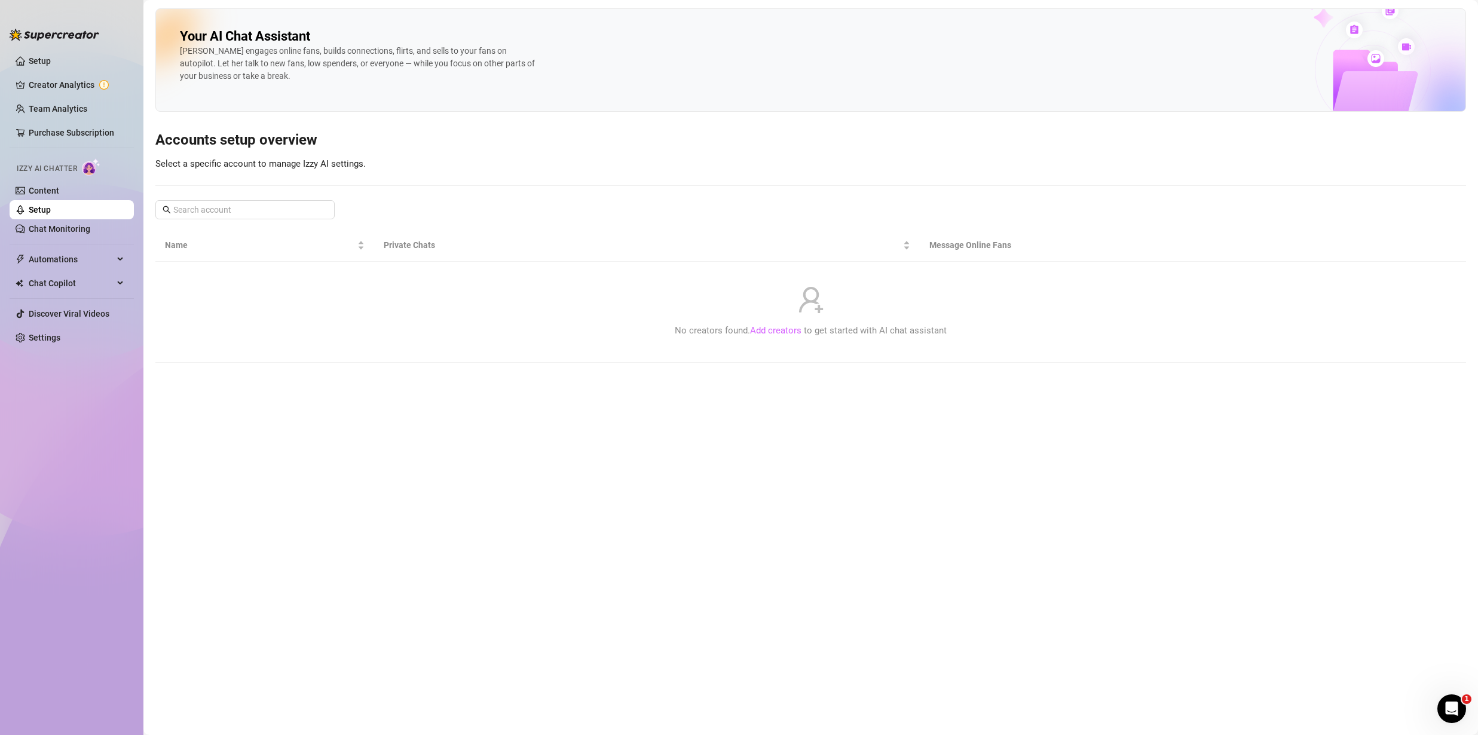
click at [774, 328] on link "Add creators" at bounding box center [775, 330] width 51 height 11
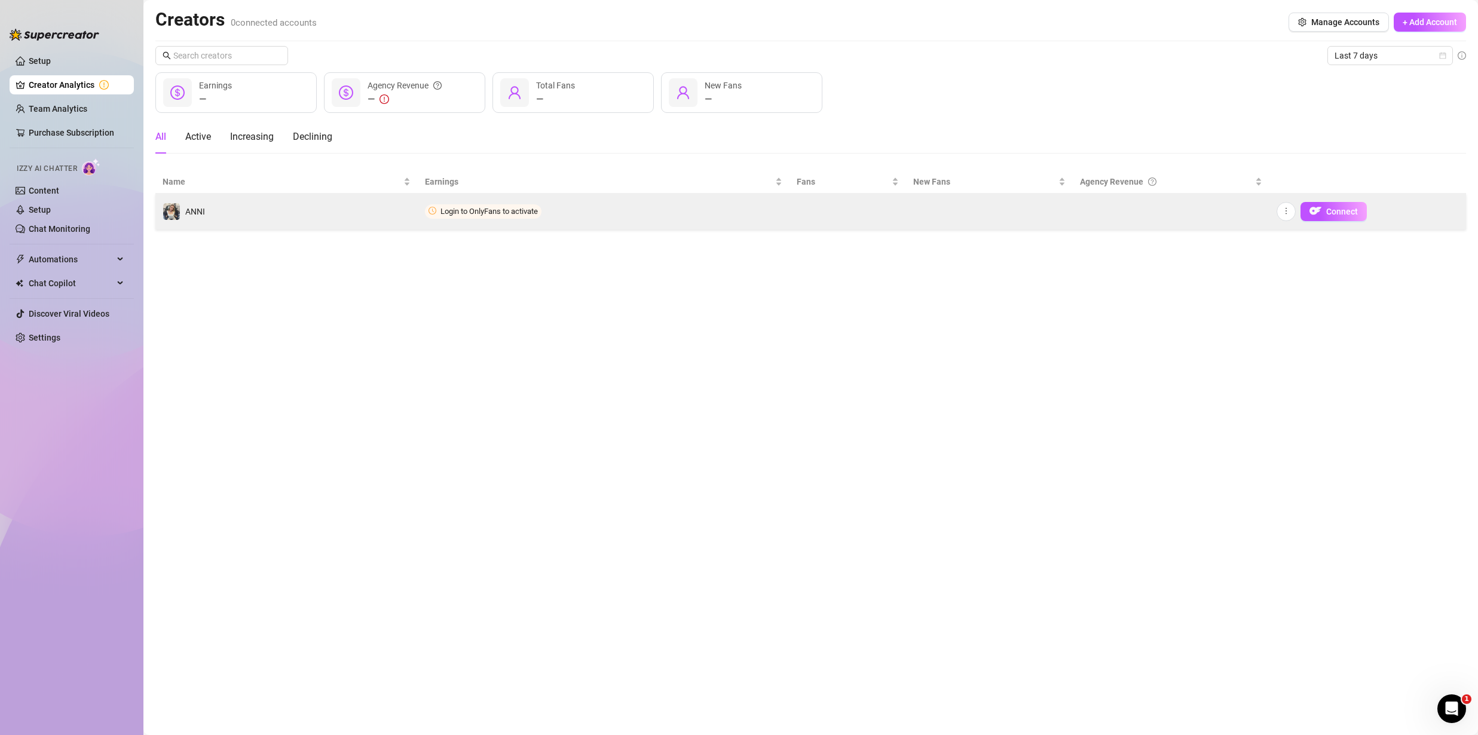
click at [374, 204] on td "ANNI" at bounding box center [286, 212] width 262 height 36
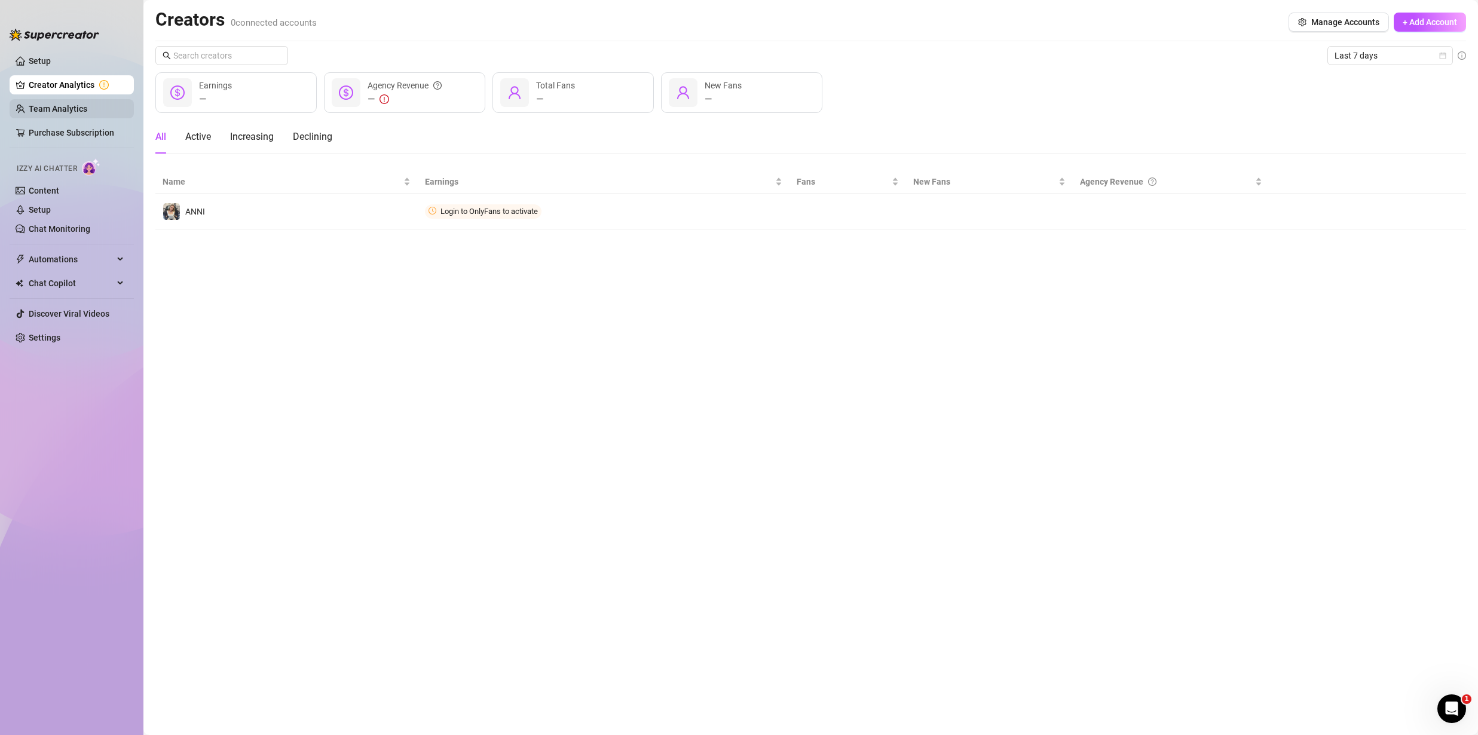
click at [42, 114] on link "Team Analytics" at bounding box center [58, 109] width 59 height 10
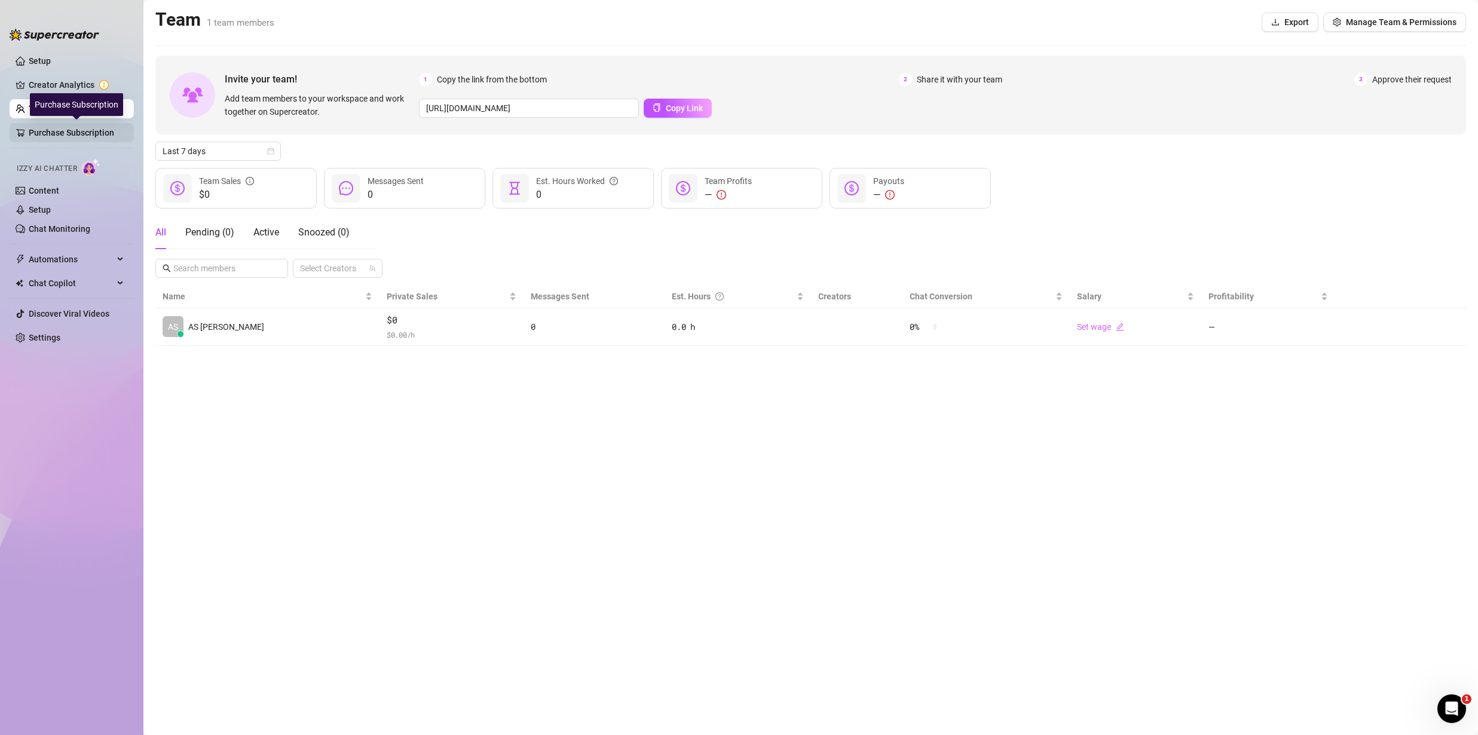
click at [67, 124] on link "Purchase Subscription" at bounding box center [77, 132] width 96 height 19
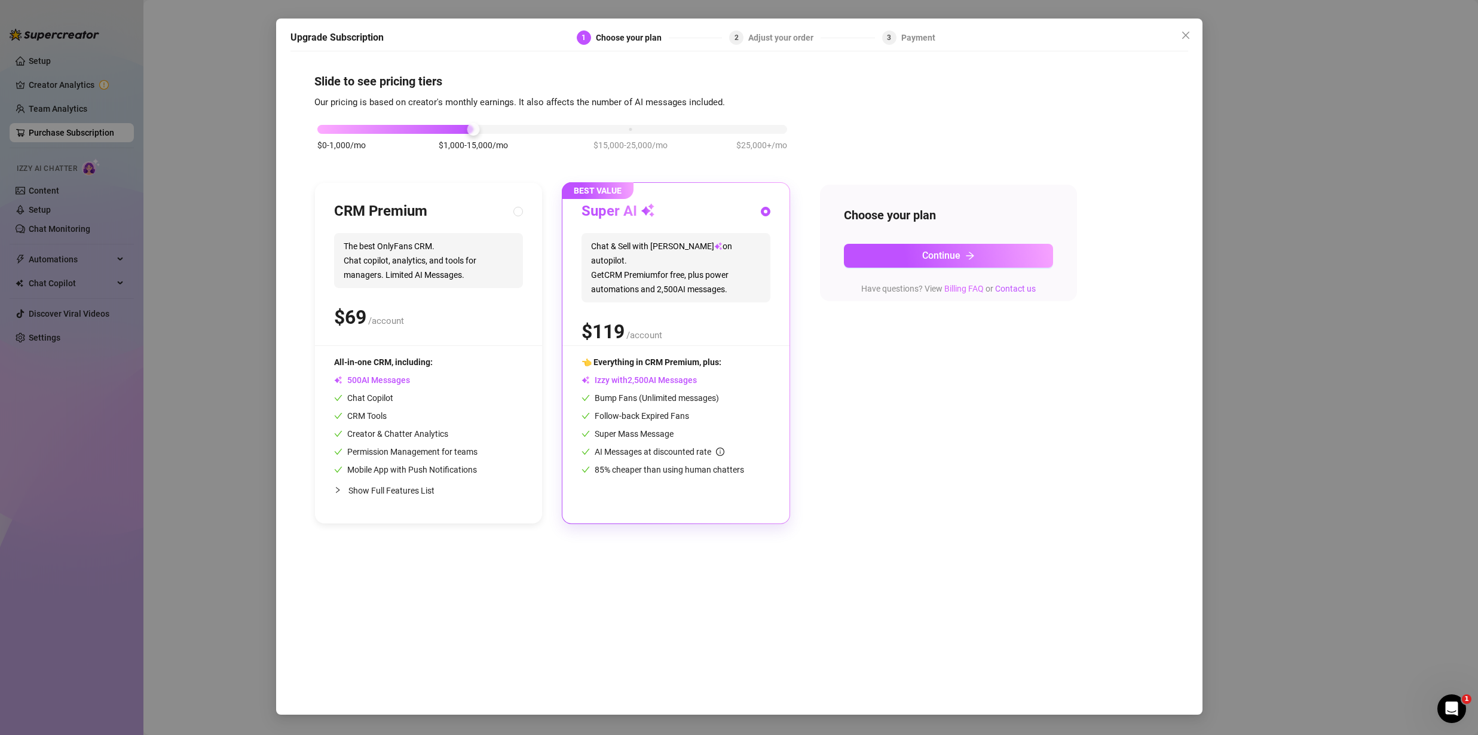
click at [950, 286] on link "Billing FAQ" at bounding box center [963, 289] width 39 height 10
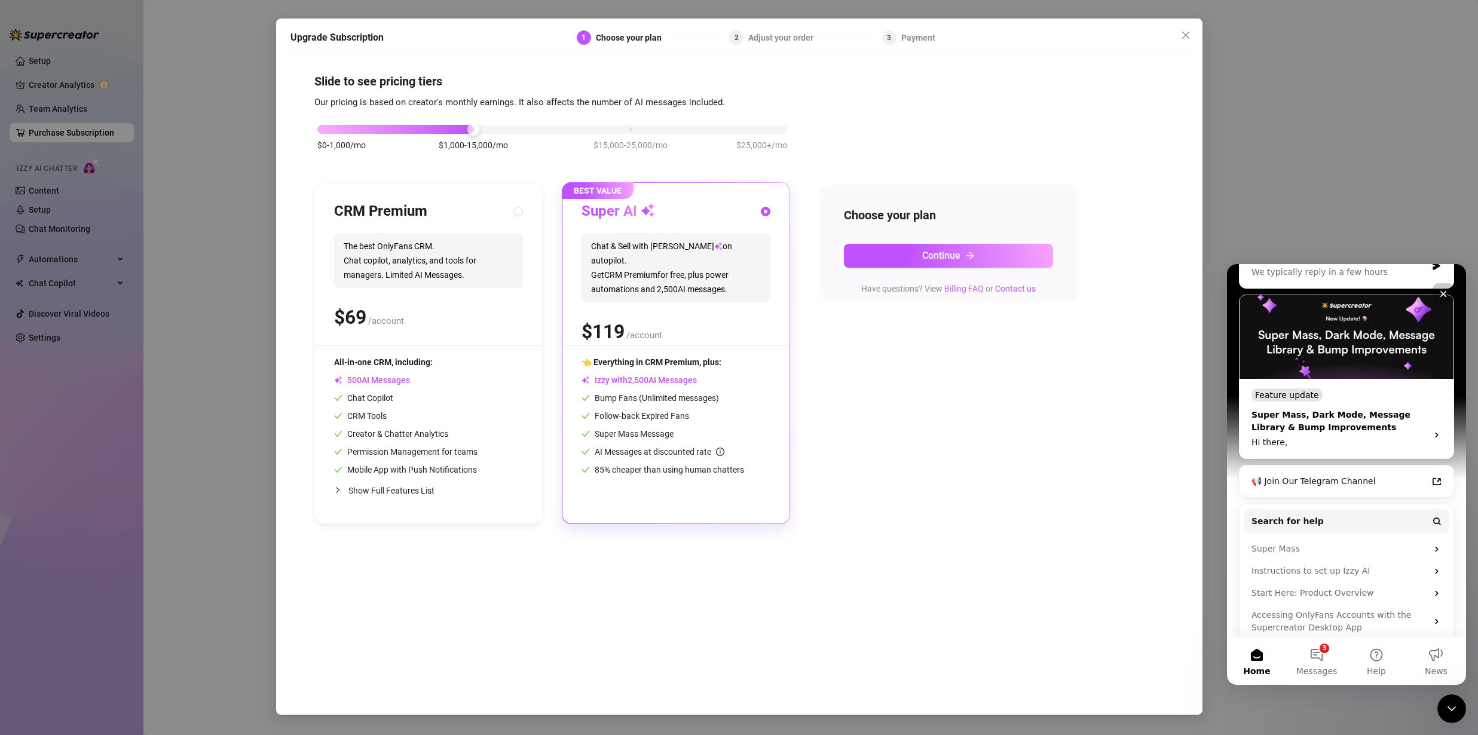
scroll to position [175, 0]
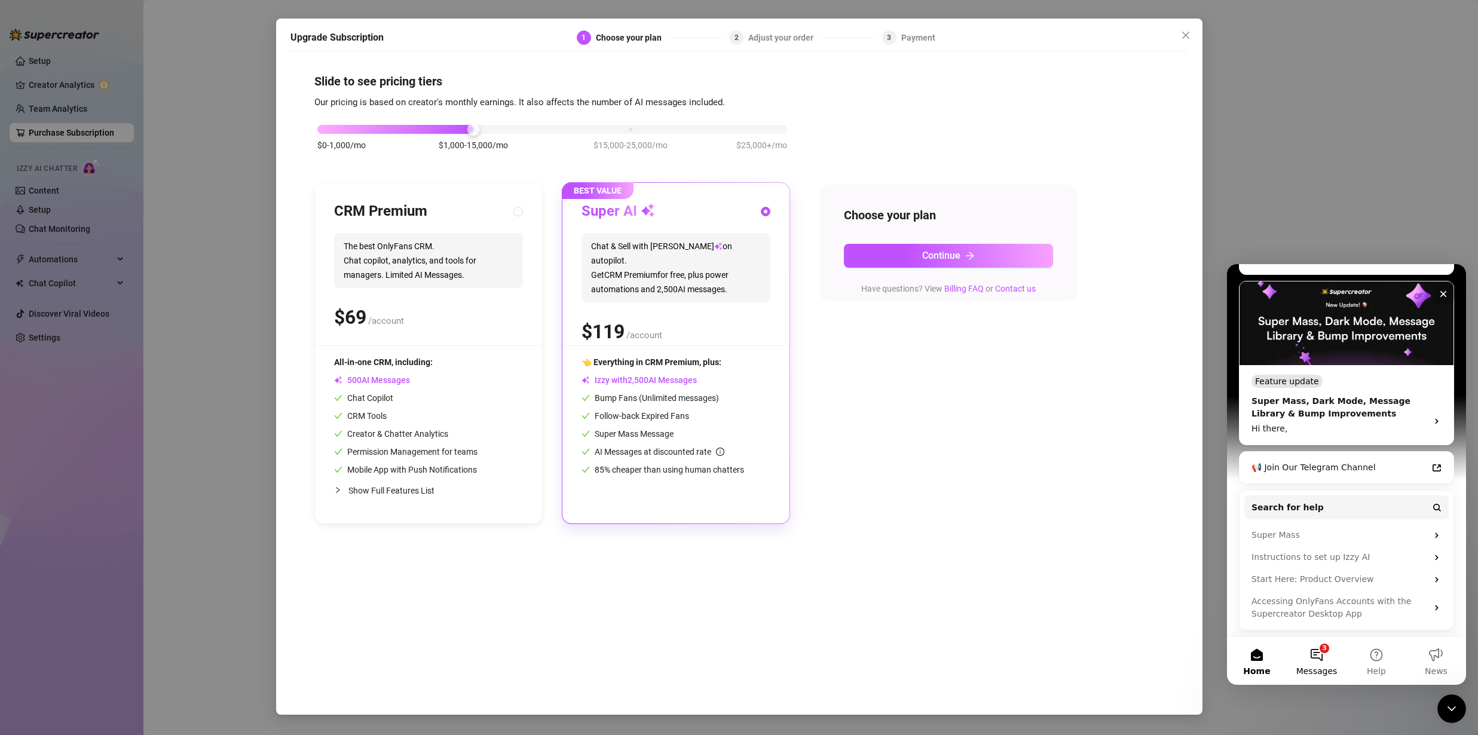
click at [1323, 655] on button "3 Messages" at bounding box center [1316, 661] width 60 height 48
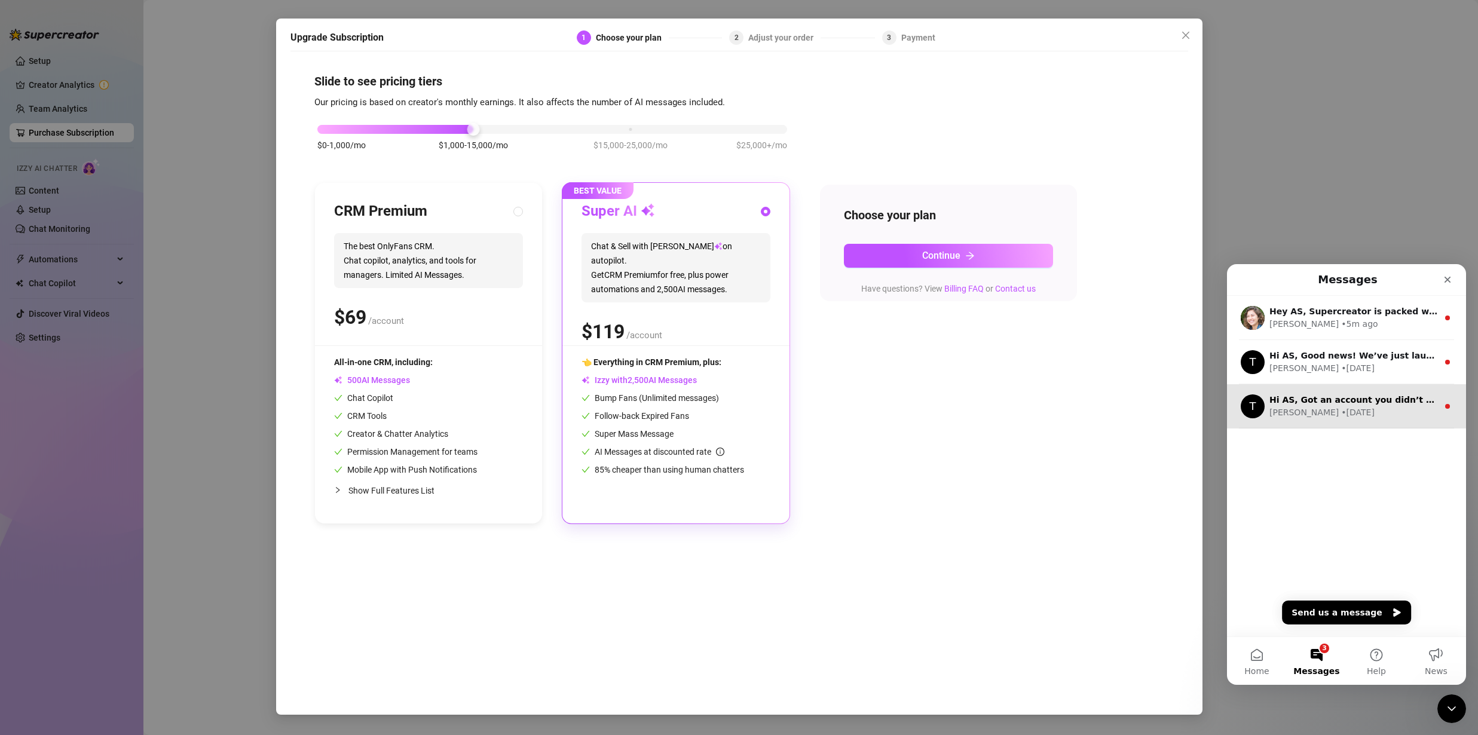
click at [1341, 412] on div "• [DATE]" at bounding box center [1357, 412] width 33 height 13
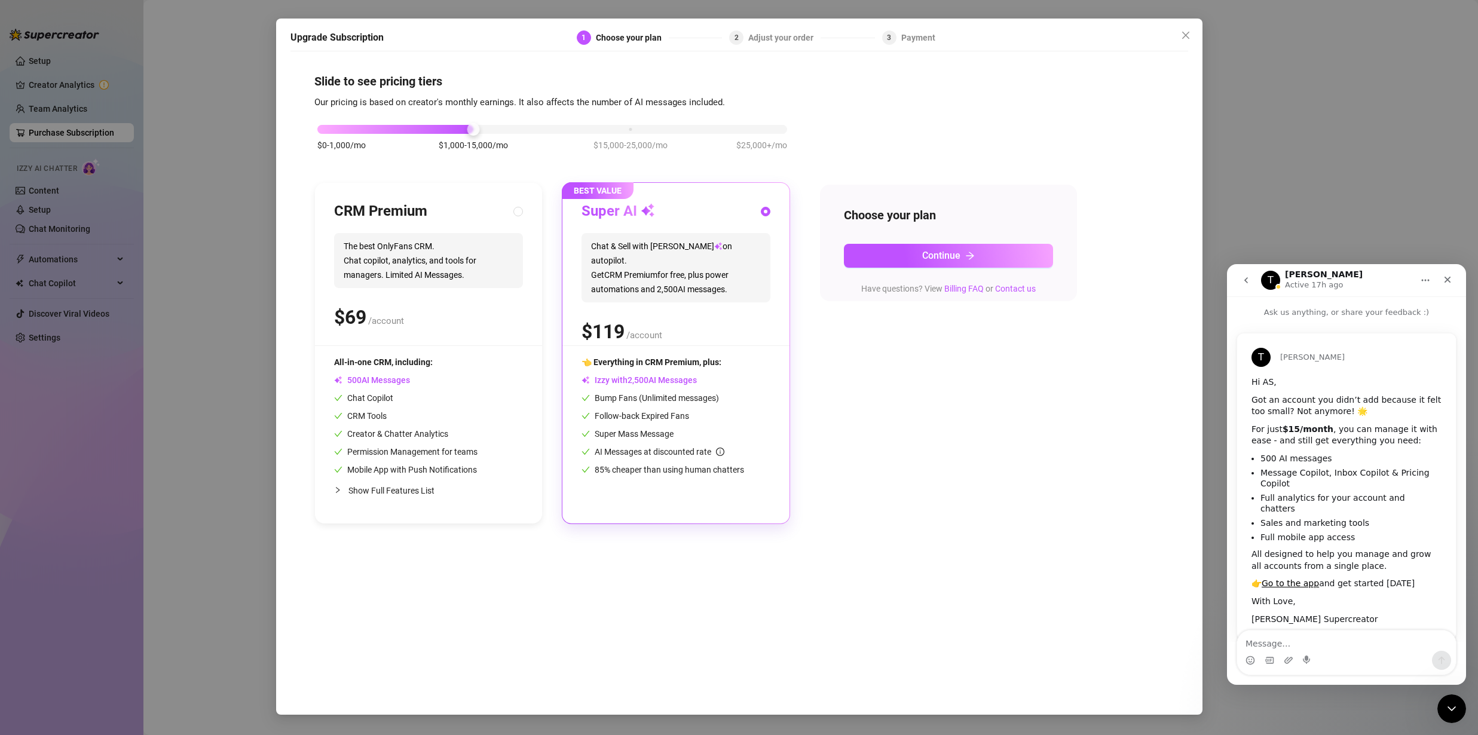
scroll to position [12, 0]
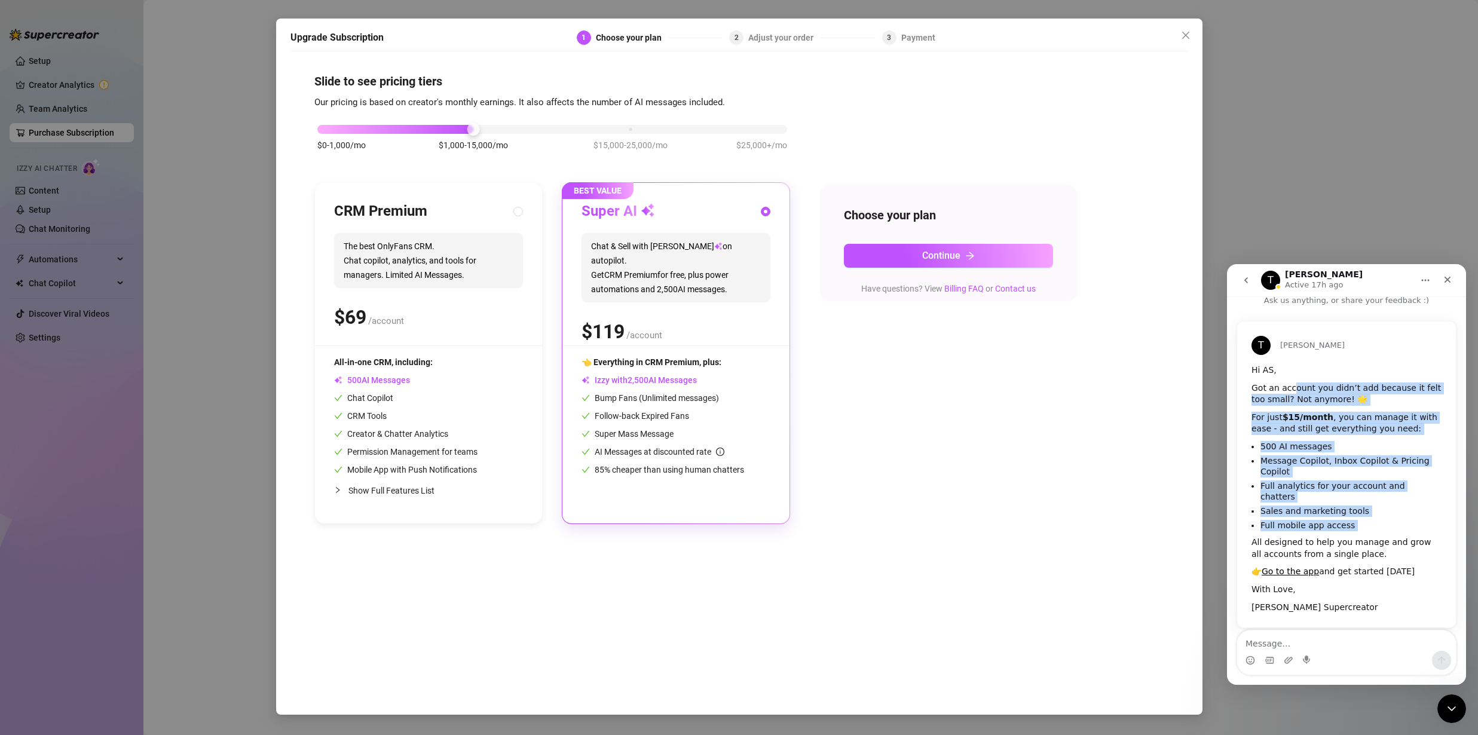
drag, startPoint x: 1292, startPoint y: 388, endPoint x: 1409, endPoint y: 522, distance: 177.4
click at [1409, 522] on div "Hi AS, Got an account you didn’t add because it felt too small? Not anymore! 🌟 …" at bounding box center [1346, 488] width 190 height 249
click at [1306, 477] on ul "500 AI messages Message Copilot, Inbox Copilot & Pricing Copilot Full analytics…" at bounding box center [1346, 486] width 190 height 90
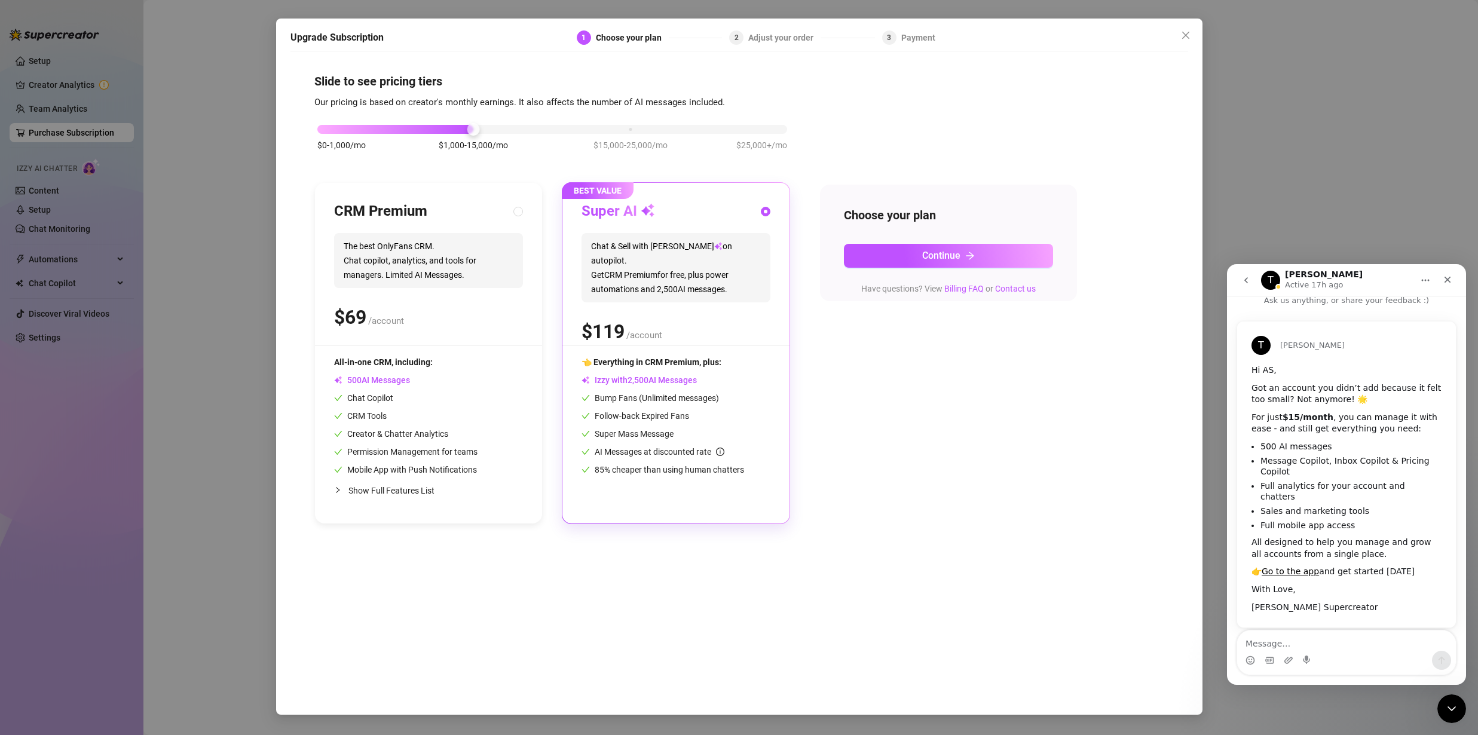
click at [1247, 277] on icon "go back" at bounding box center [1246, 280] width 10 height 10
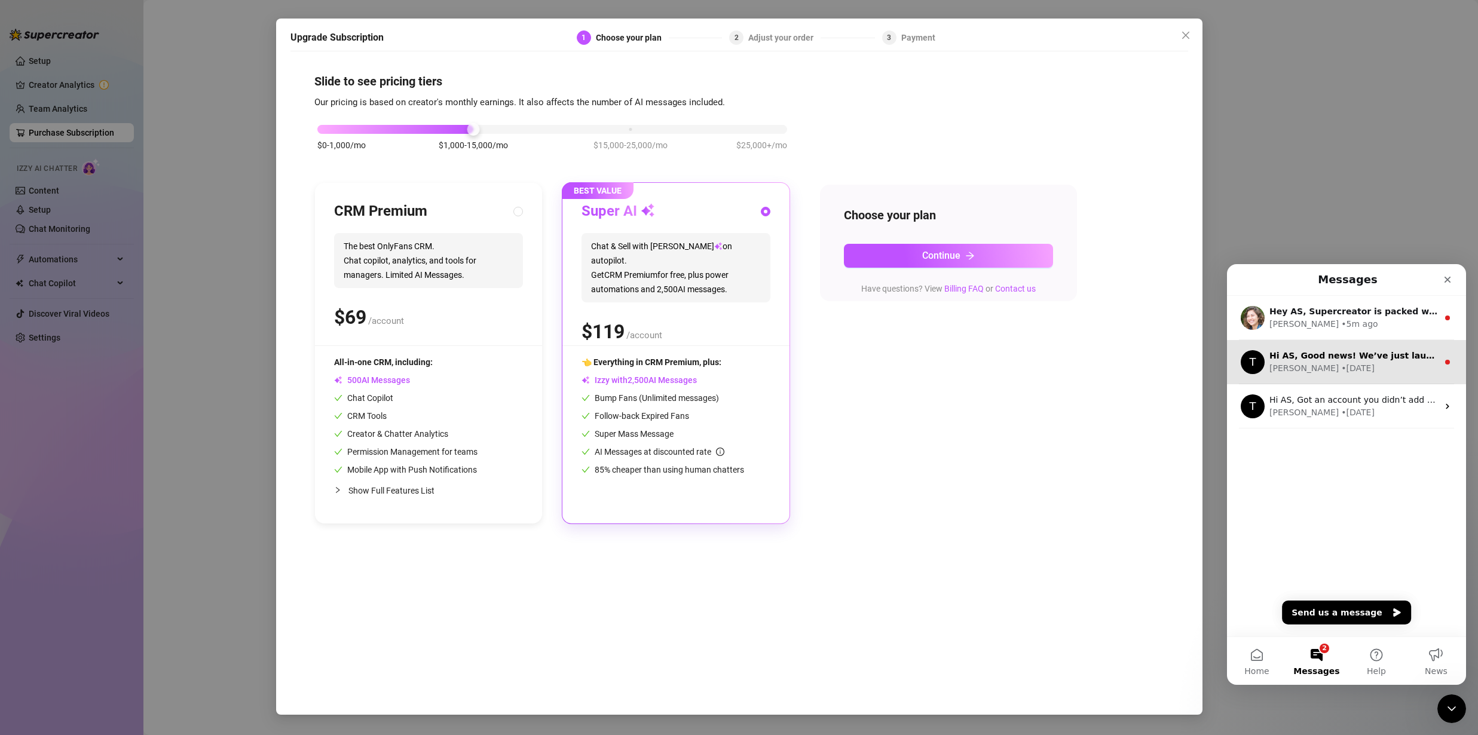
click at [1341, 366] on div "• [DATE]" at bounding box center [1357, 368] width 33 height 13
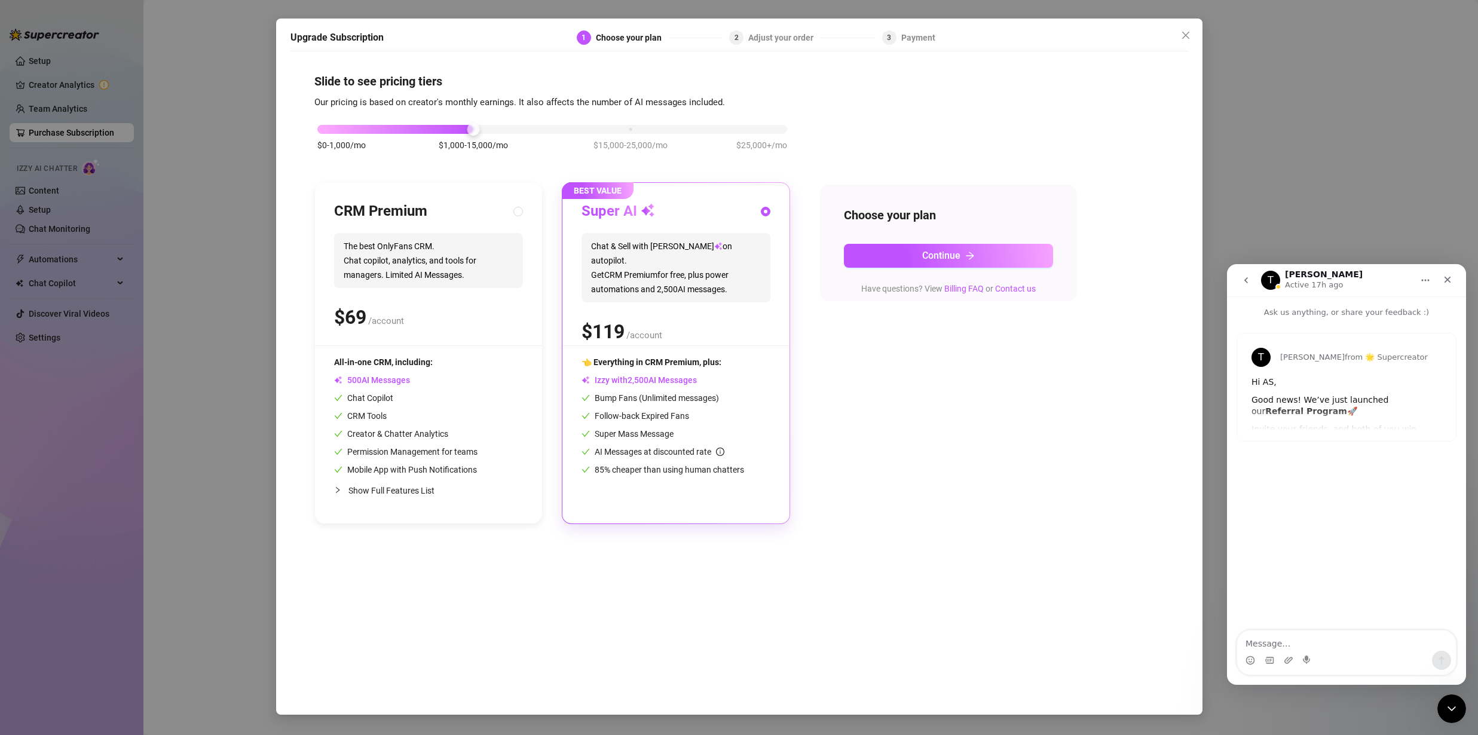
click at [1244, 277] on icon "go back" at bounding box center [1246, 280] width 10 height 10
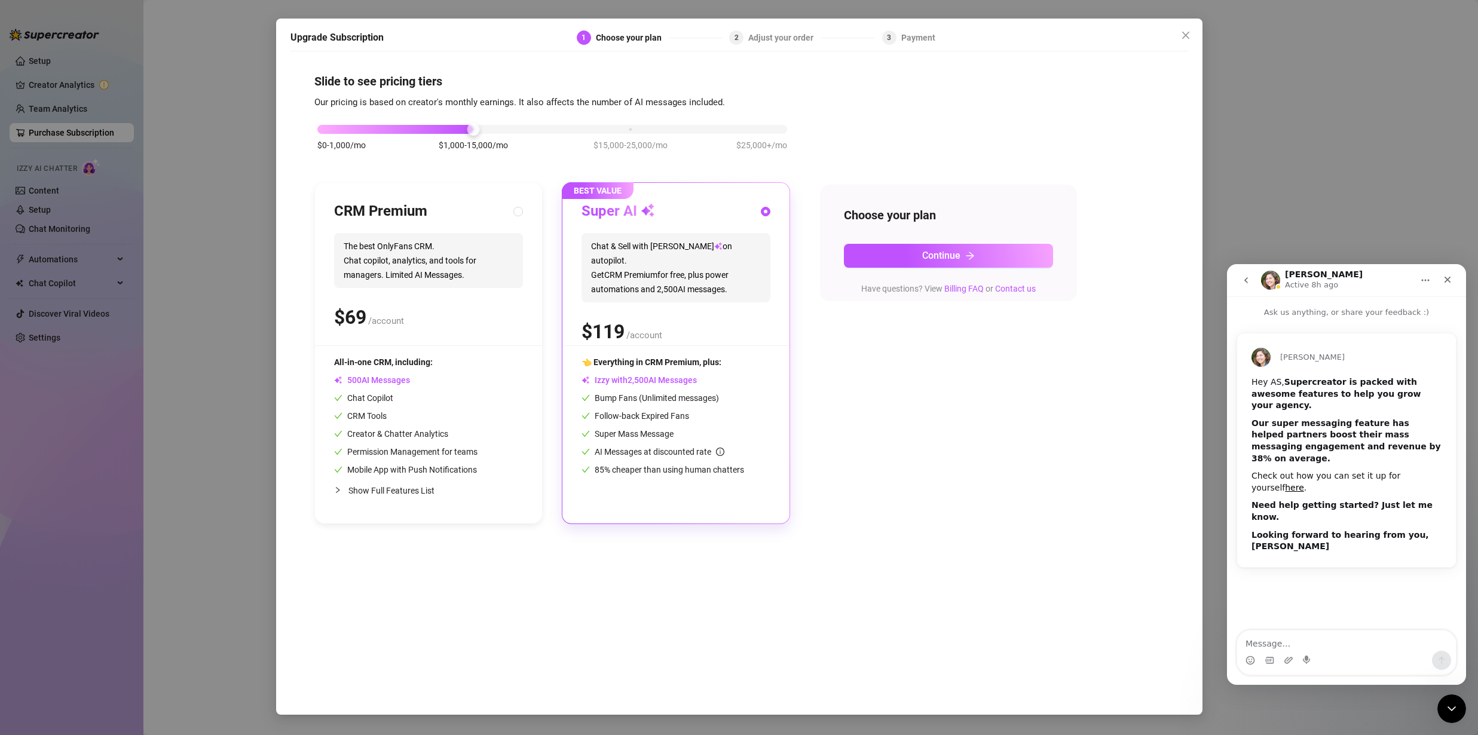
drag, startPoint x: 1286, startPoint y: 380, endPoint x: 1392, endPoint y: 400, distance: 107.7
click at [1392, 400] on div "Hey AS, Supercreator is packed with awesome features to help you grow your agen…" at bounding box center [1346, 464] width 190 height 176
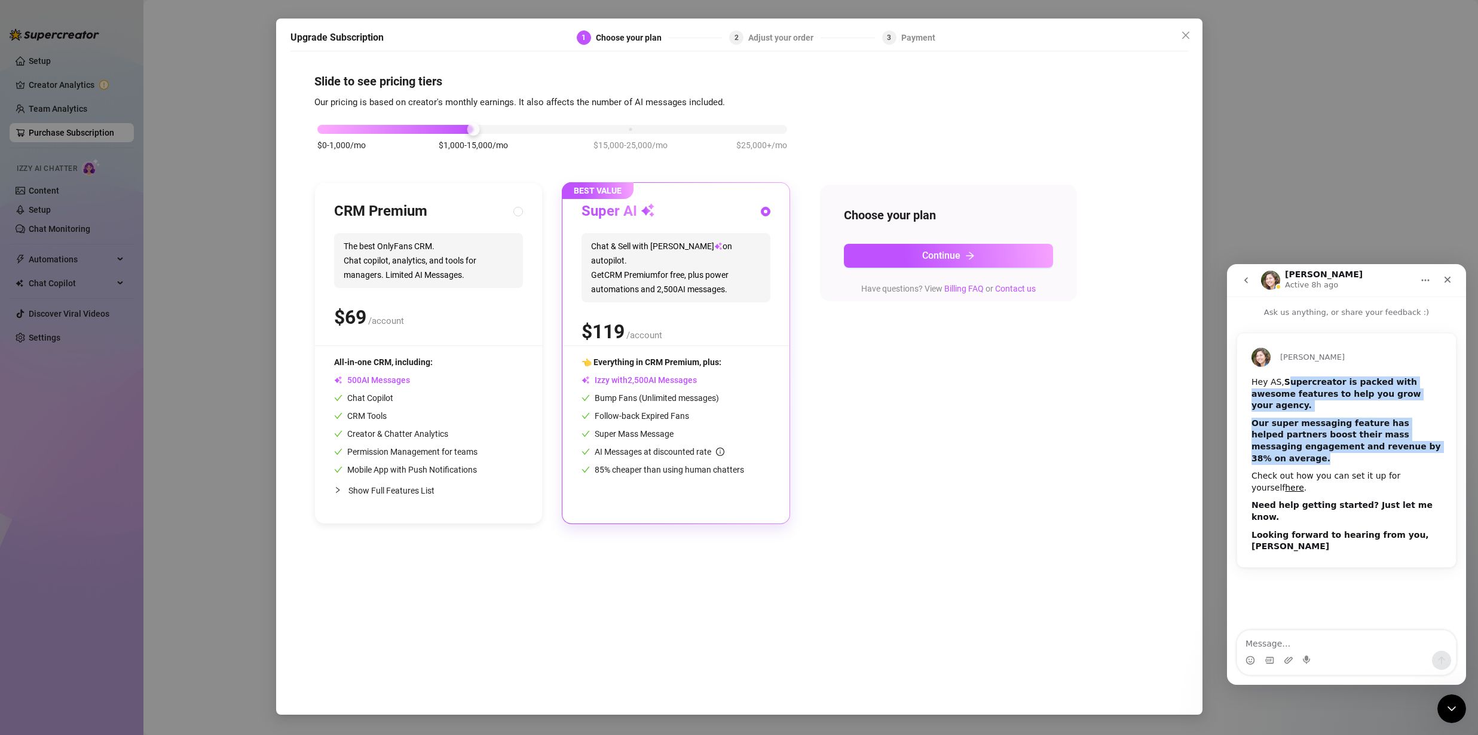
drag, startPoint x: 1287, startPoint y: 381, endPoint x: 1434, endPoint y: 434, distance: 156.3
click at [1444, 434] on div "Hey AS, Supercreator is packed with awesome features to help you grow your agen…" at bounding box center [1346, 471] width 219 height 191
click at [1350, 418] on b "Our super messaging feature has helped partners boost their mass messaging enga…" at bounding box center [1345, 440] width 189 height 45
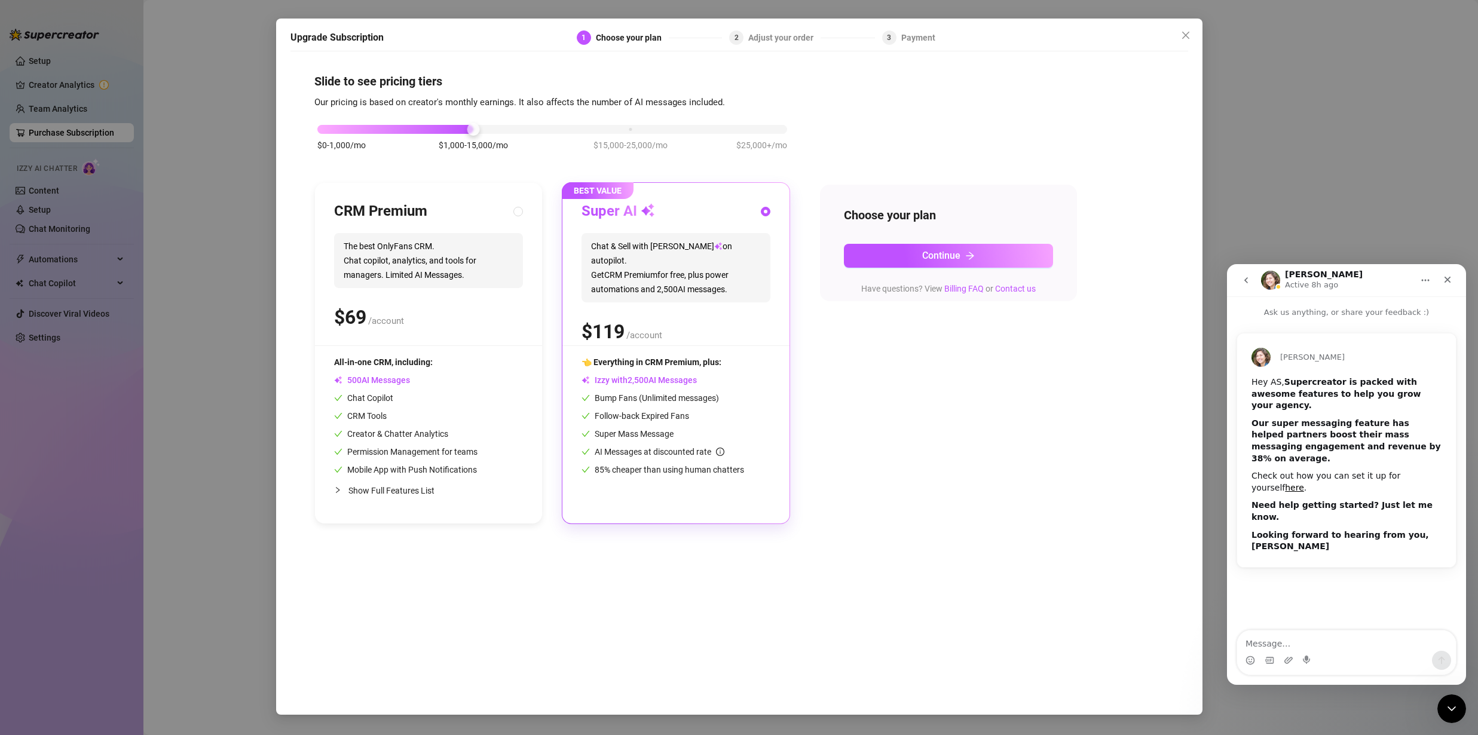
click at [65, 235] on div "Upgrade Subscription 1 Choose your plan 2 Adjust your order 3 Payment Slide to …" at bounding box center [739, 367] width 1478 height 735
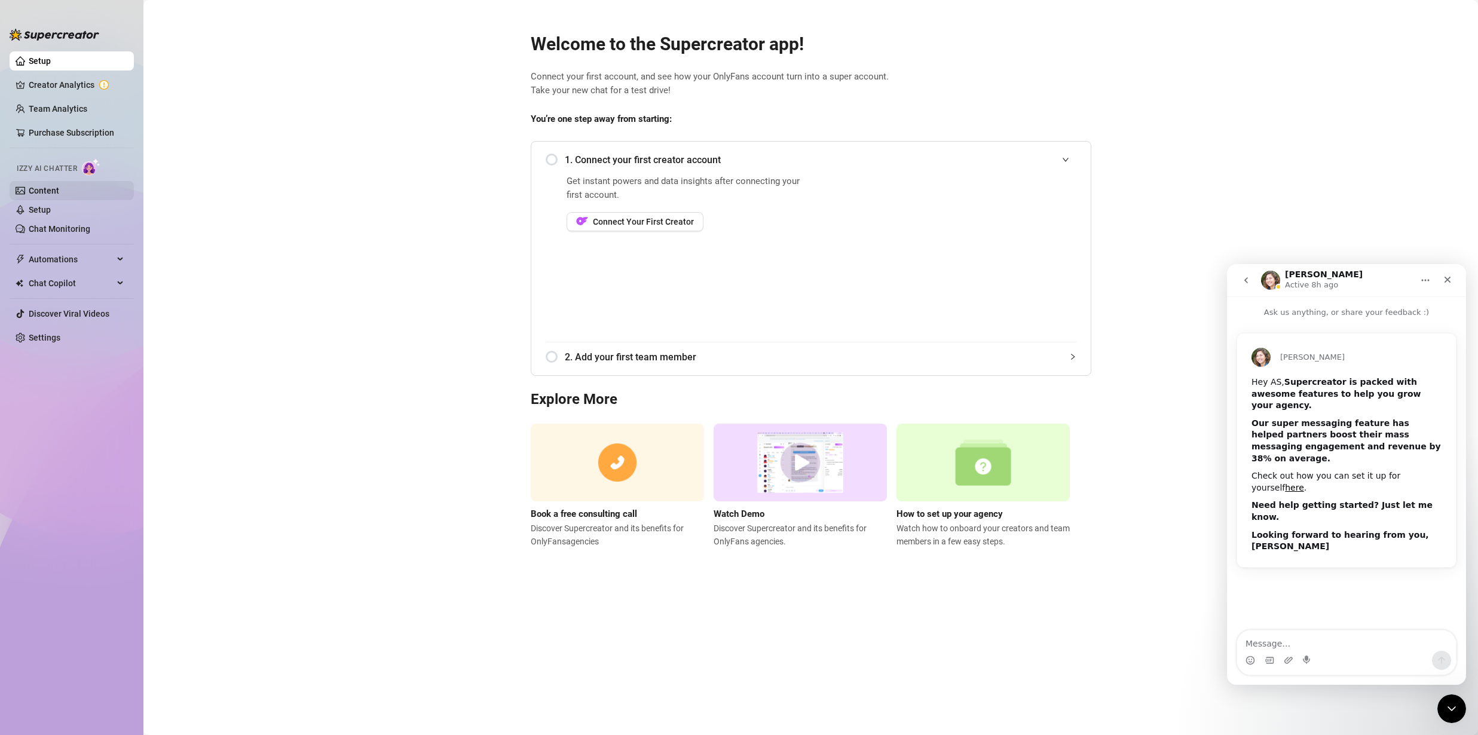
click at [48, 195] on link "Content" at bounding box center [44, 191] width 30 height 10
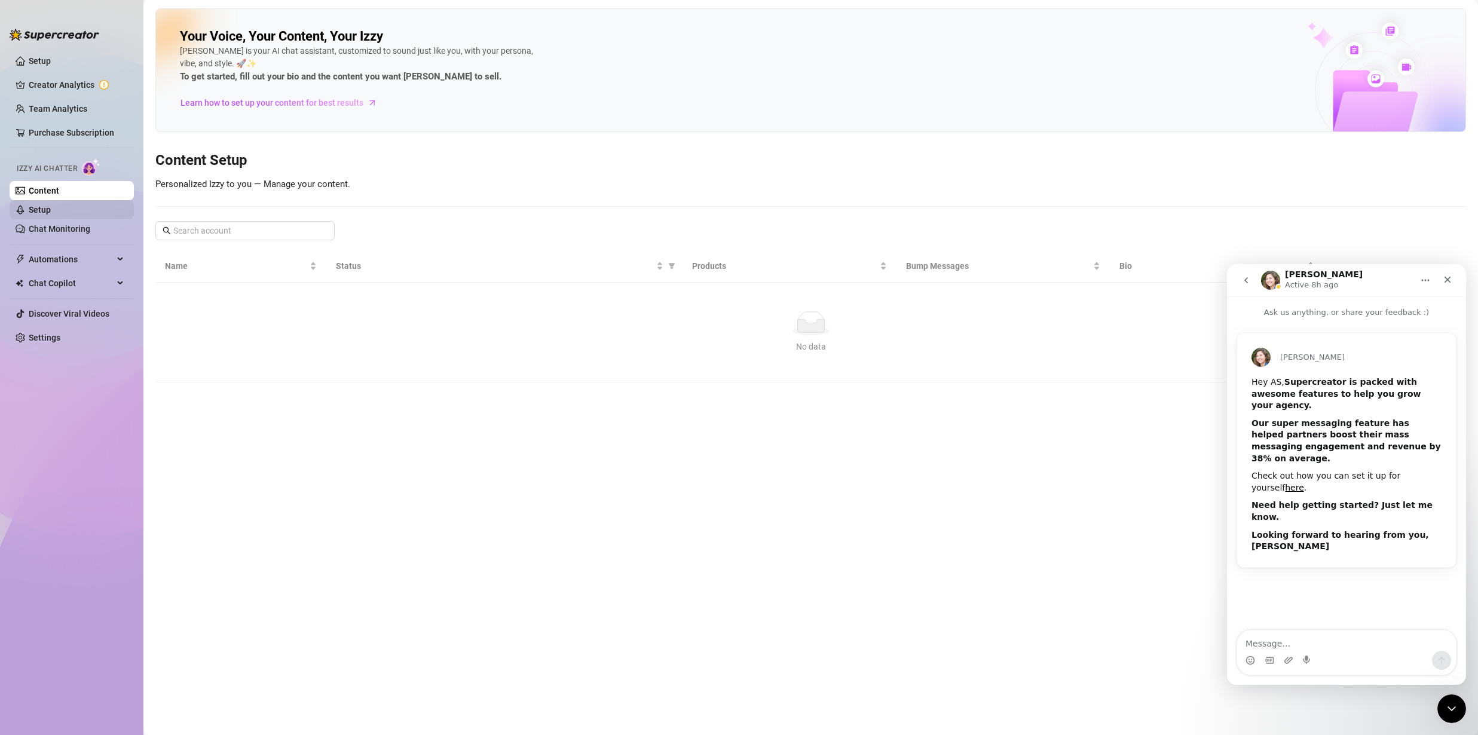
click at [50, 206] on link "Setup" at bounding box center [40, 210] width 22 height 10
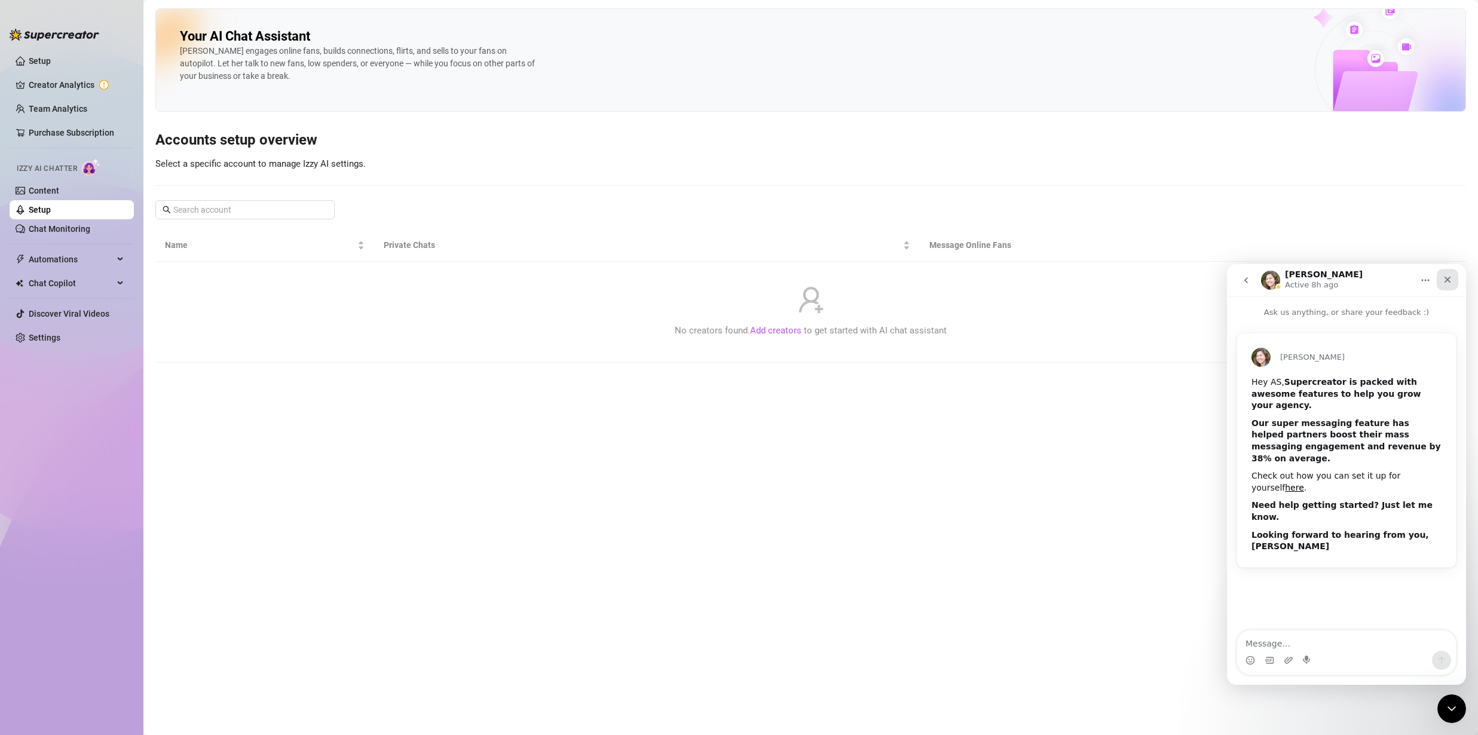
click at [1454, 278] on div "Close" at bounding box center [1447, 280] width 22 height 22
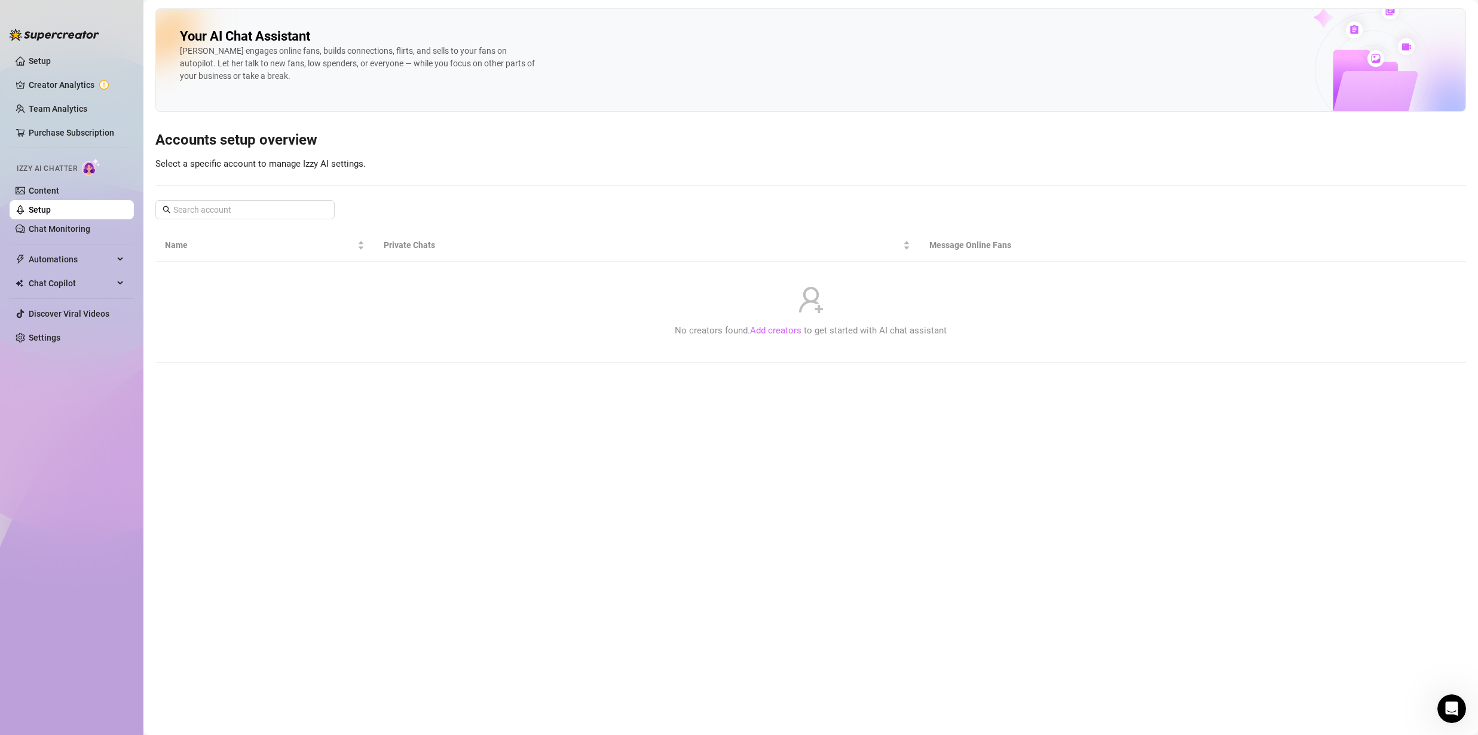
click at [792, 333] on link "Add creators" at bounding box center [775, 330] width 51 height 11
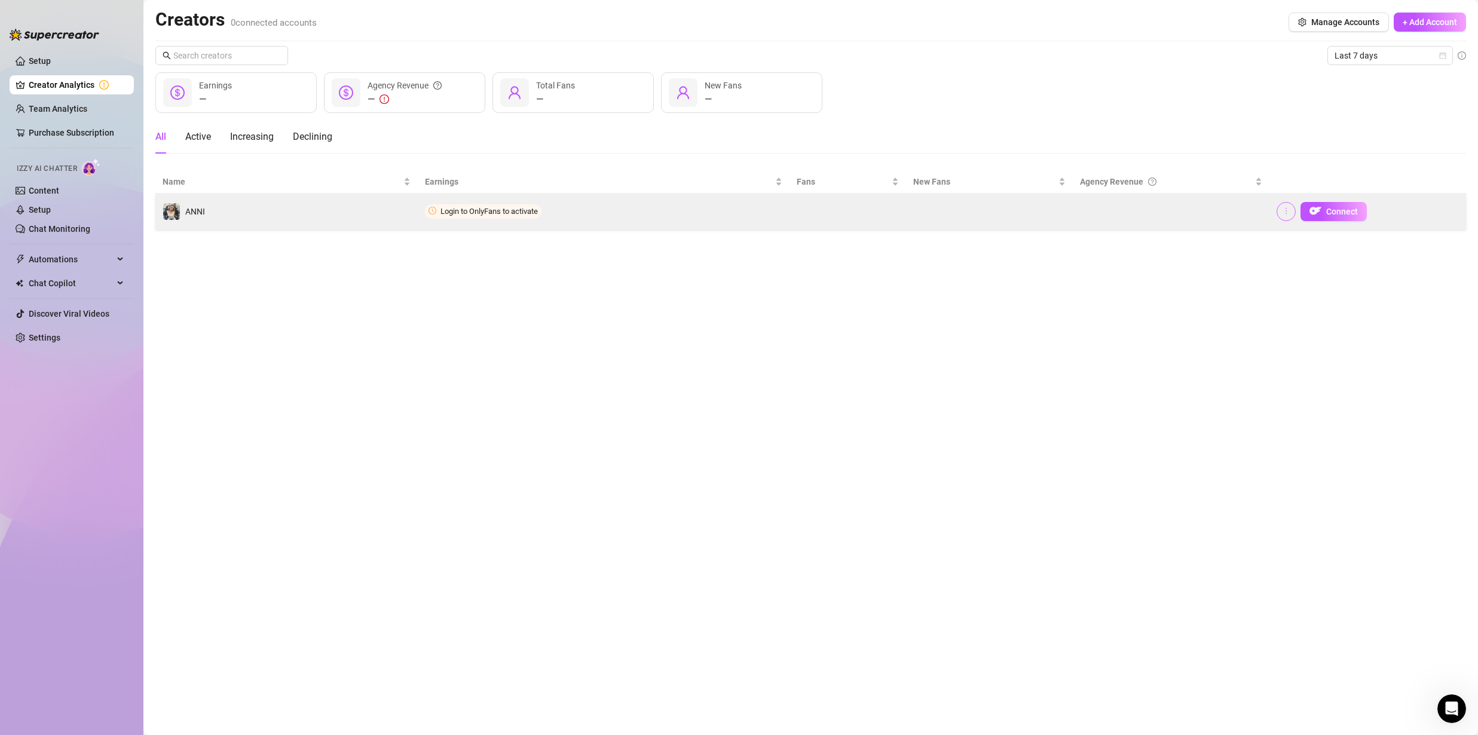
click at [1288, 214] on icon "more" at bounding box center [1286, 211] width 8 height 8
